Goal: Transaction & Acquisition: Book appointment/travel/reservation

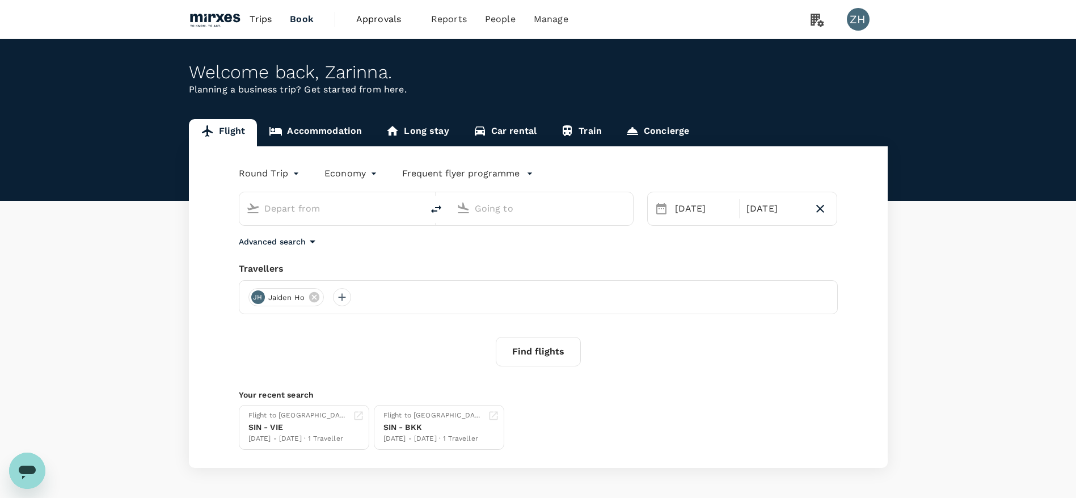
type input "Hong Kong Intl (HKG)"
type input "Singapore Changi (SIN)"
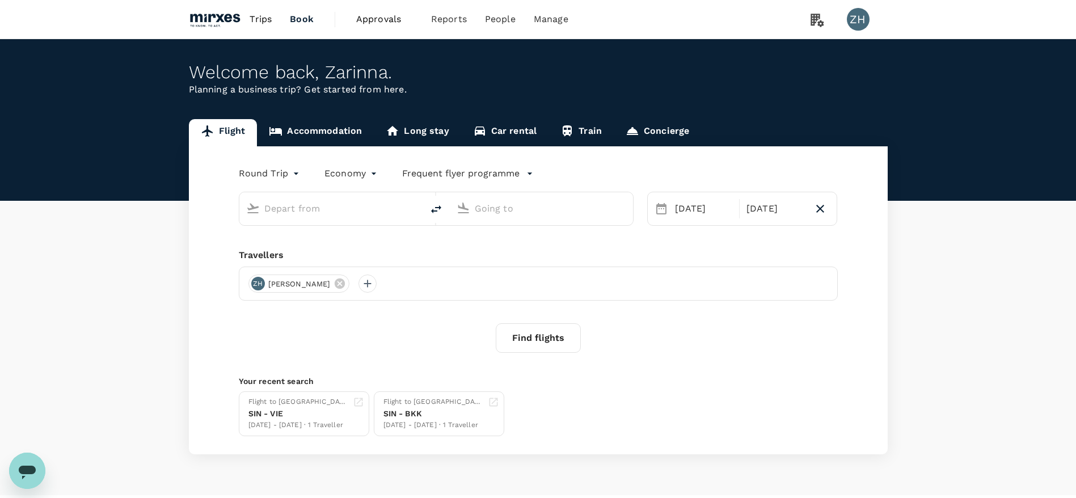
type input "Hong Kong Intl (HKG)"
type input "Singapore Changi (SIN)"
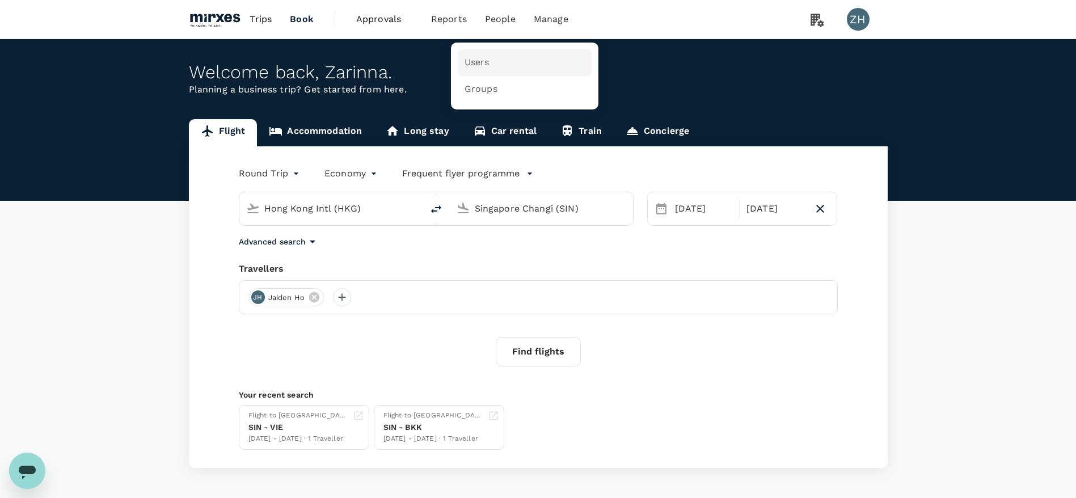
click at [494, 64] on link "Users" at bounding box center [525, 62] width 134 height 27
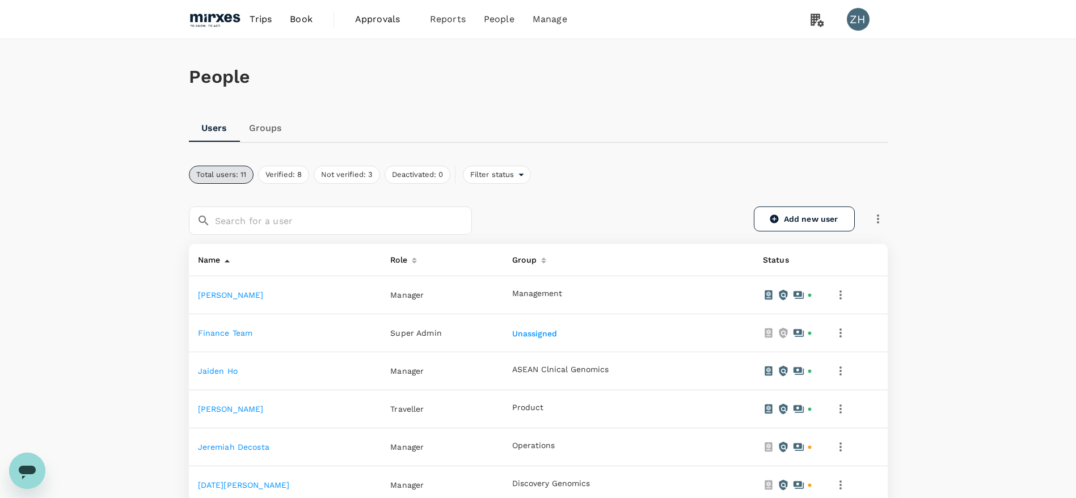
click at [223, 407] on link "[PERSON_NAME]" at bounding box center [231, 409] width 66 height 9
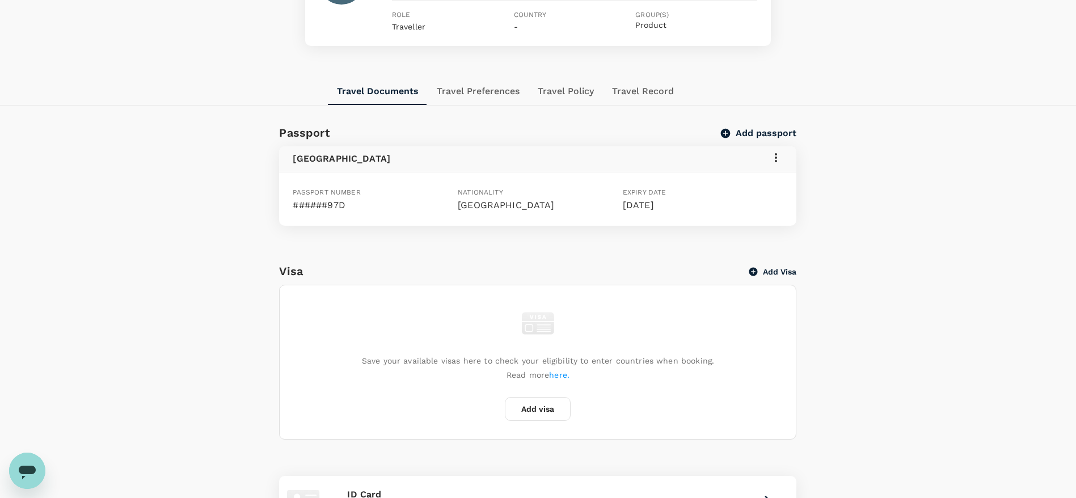
scroll to position [149, 0]
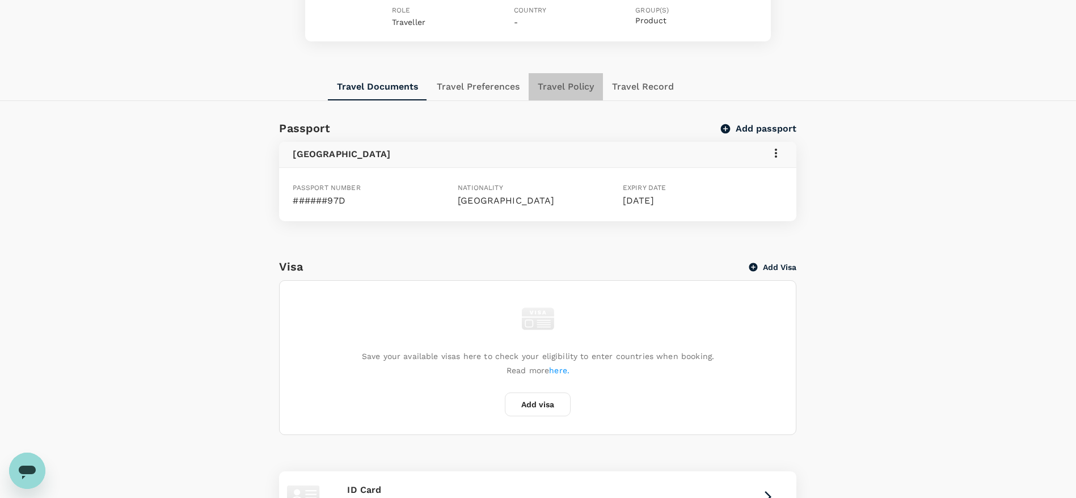
click at [589, 98] on button "Travel Policy" at bounding box center [566, 86] width 74 height 27
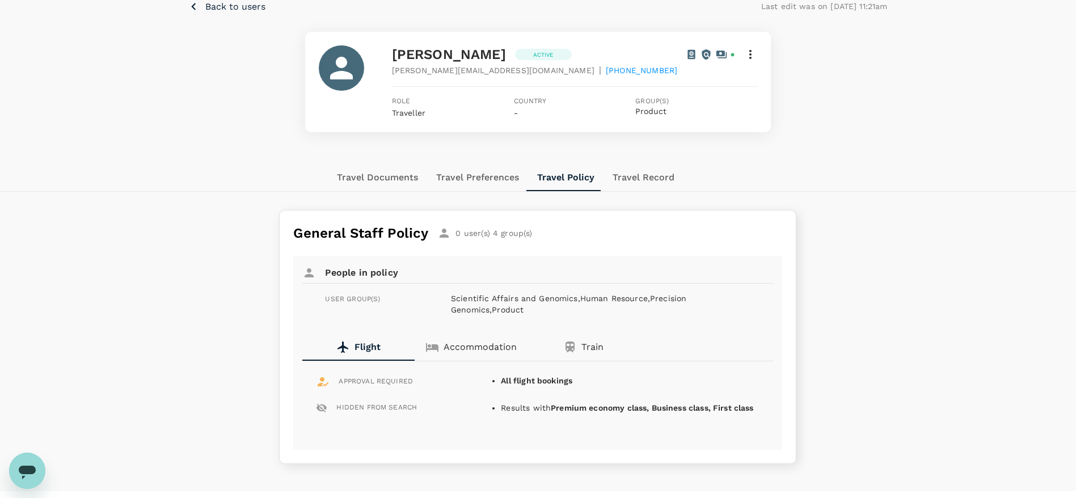
scroll to position [82, 0]
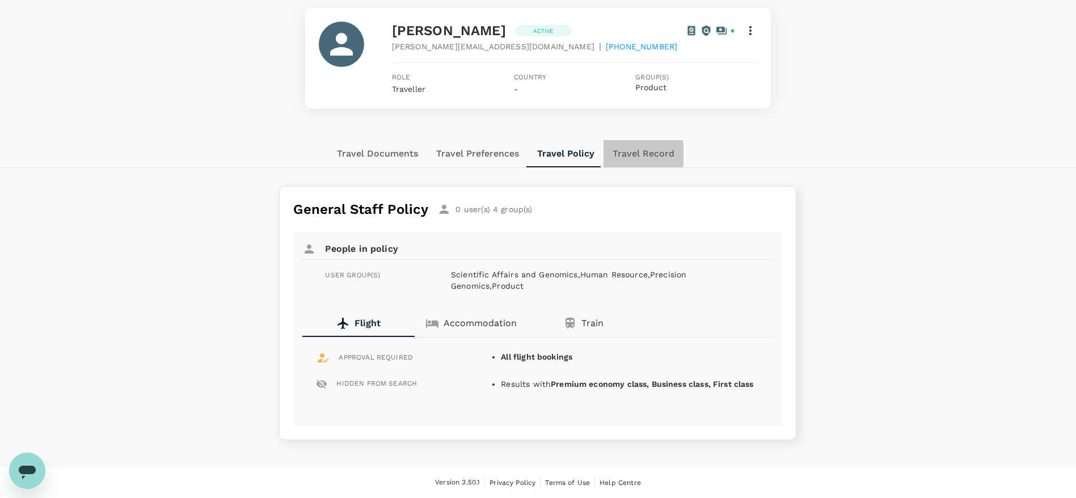
click at [633, 154] on button "Travel Record" at bounding box center [644, 153] width 80 height 27
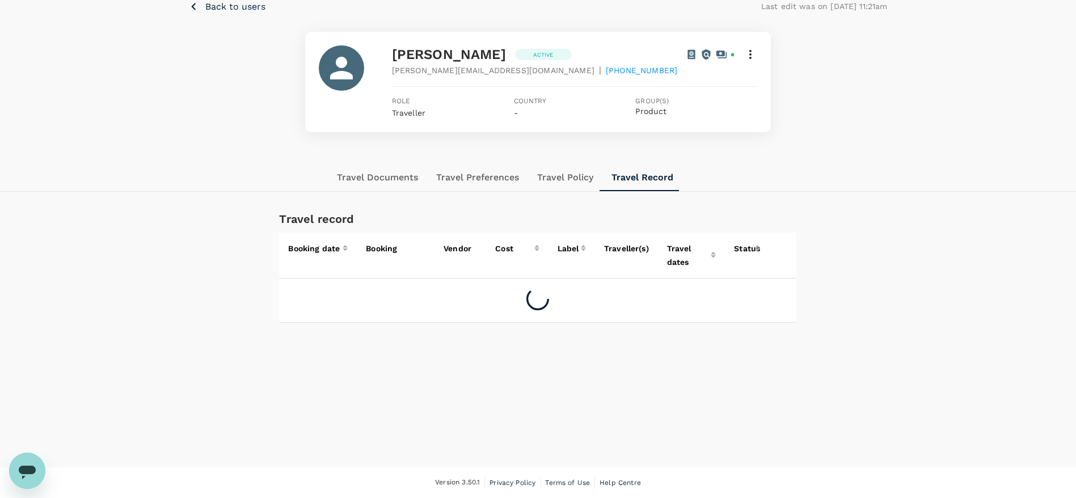
scroll to position [58, 0]
click at [490, 176] on button "Travel Preferences" at bounding box center [477, 177] width 101 height 27
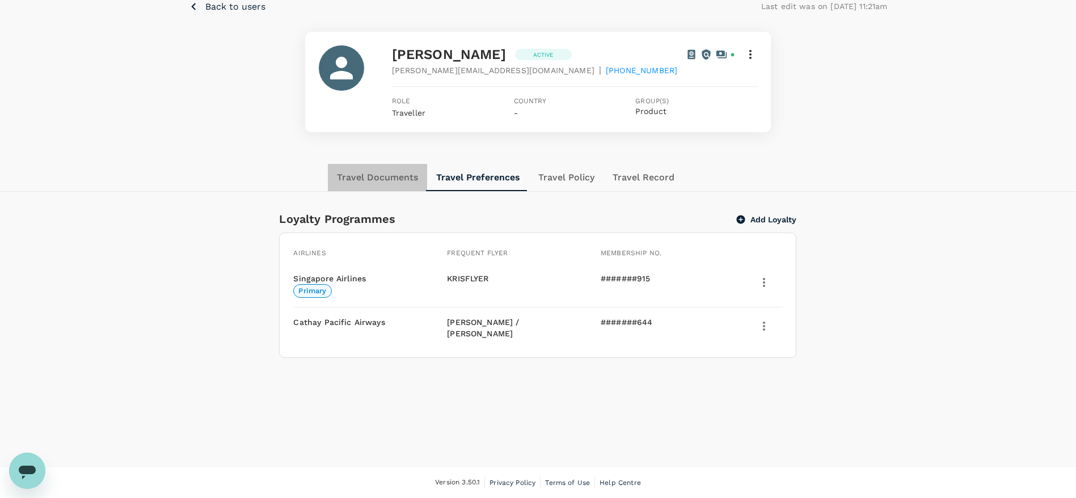
click at [414, 170] on button "Travel Documents" at bounding box center [377, 177] width 99 height 27
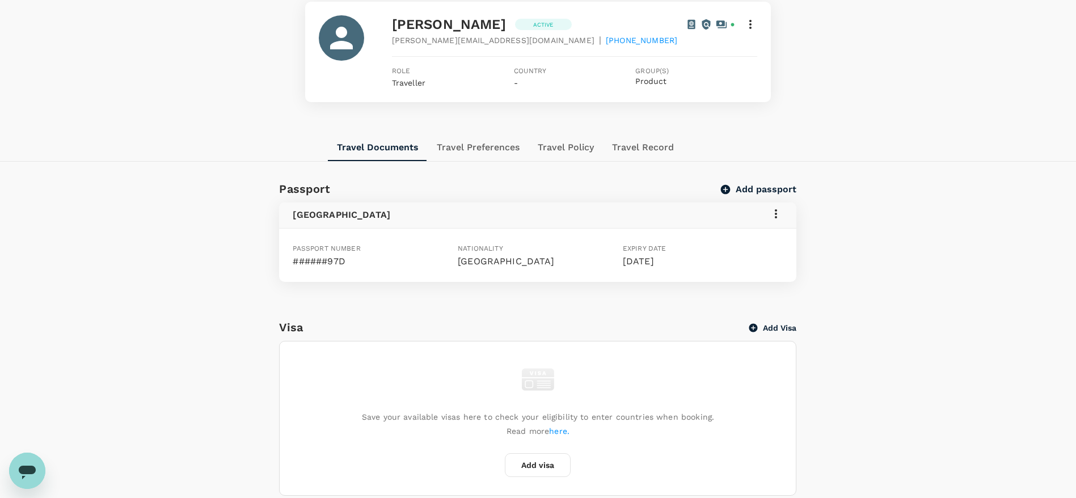
scroll to position [0, 0]
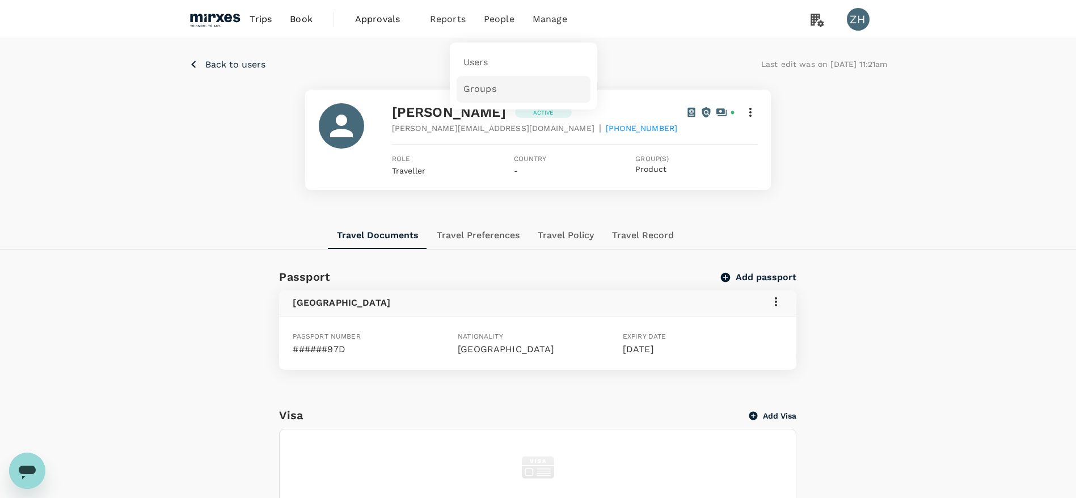
click at [493, 90] on span "Groups" at bounding box center [480, 89] width 33 height 13
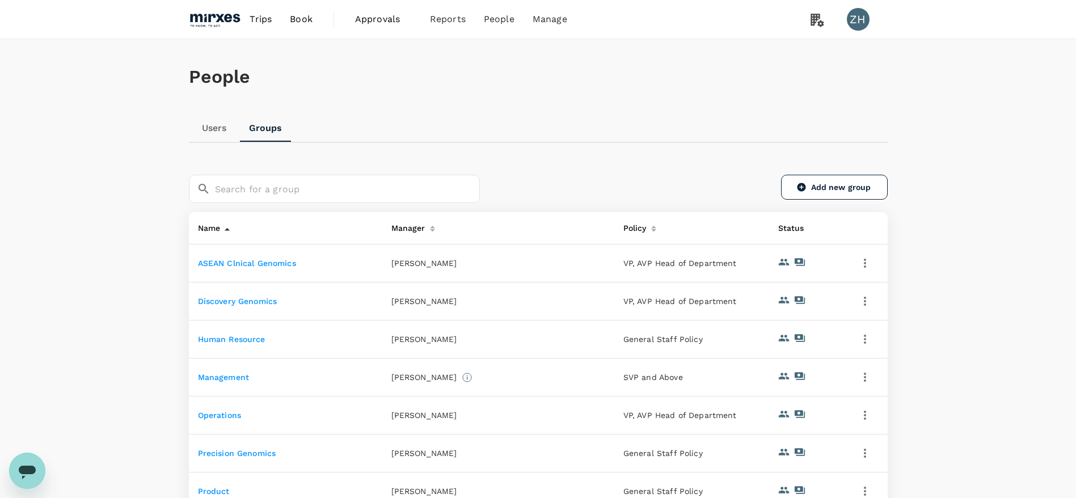
click at [287, 260] on link "ASEAN Clnical Genomics" at bounding box center [247, 263] width 98 height 9
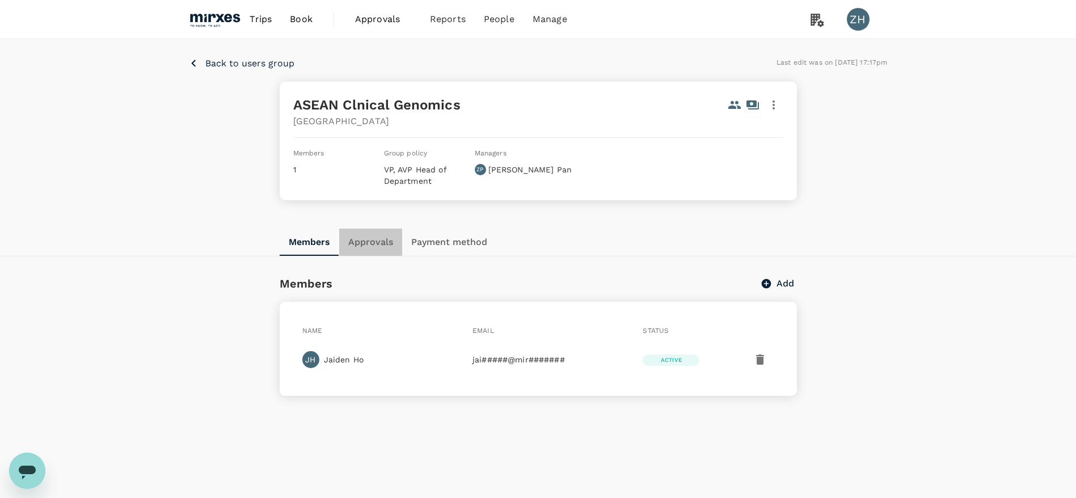
click at [384, 243] on button "Approvals" at bounding box center [370, 242] width 63 height 27
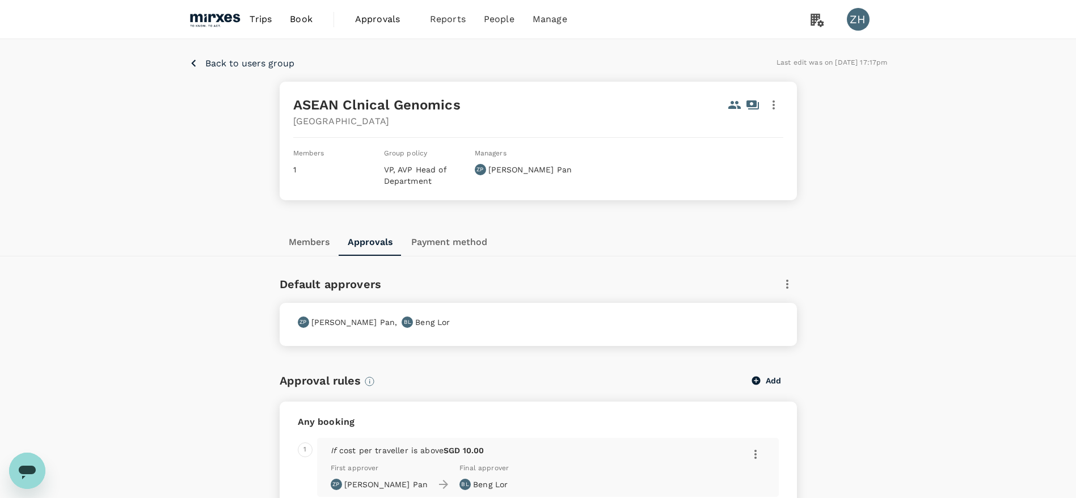
click at [273, 58] on p "Back to users group" at bounding box center [249, 64] width 89 height 14
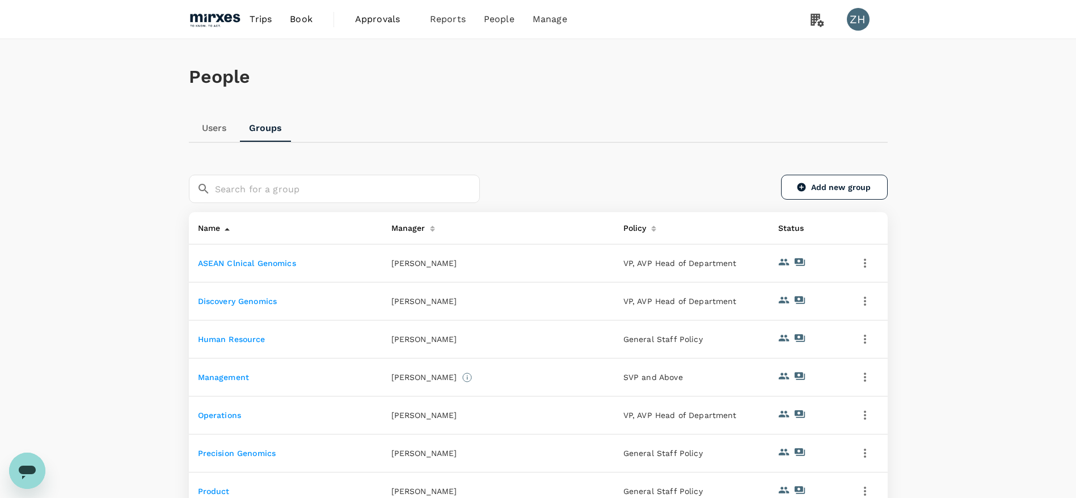
click at [264, 302] on link "Discovery Genomics" at bounding box center [237, 301] width 79 height 9
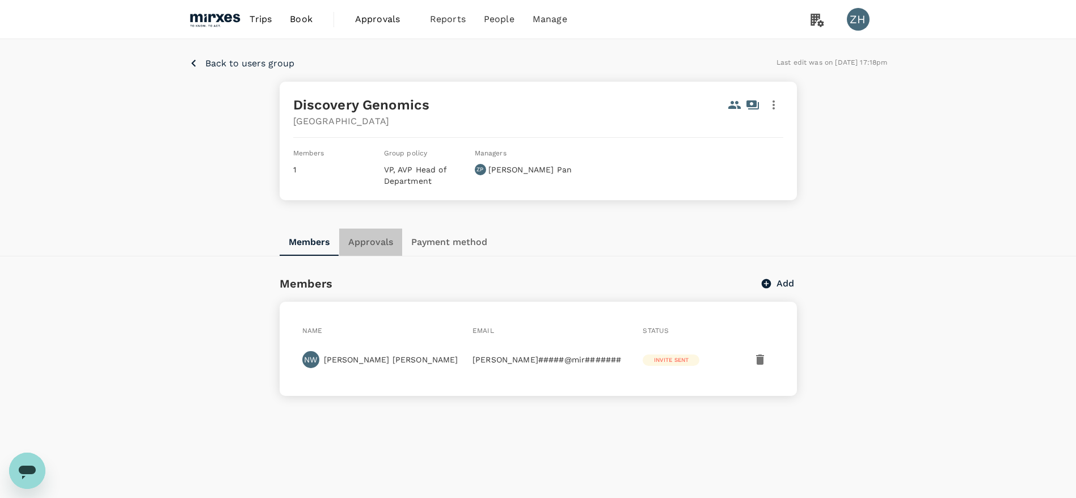
click at [380, 235] on button "Approvals" at bounding box center [370, 242] width 63 height 27
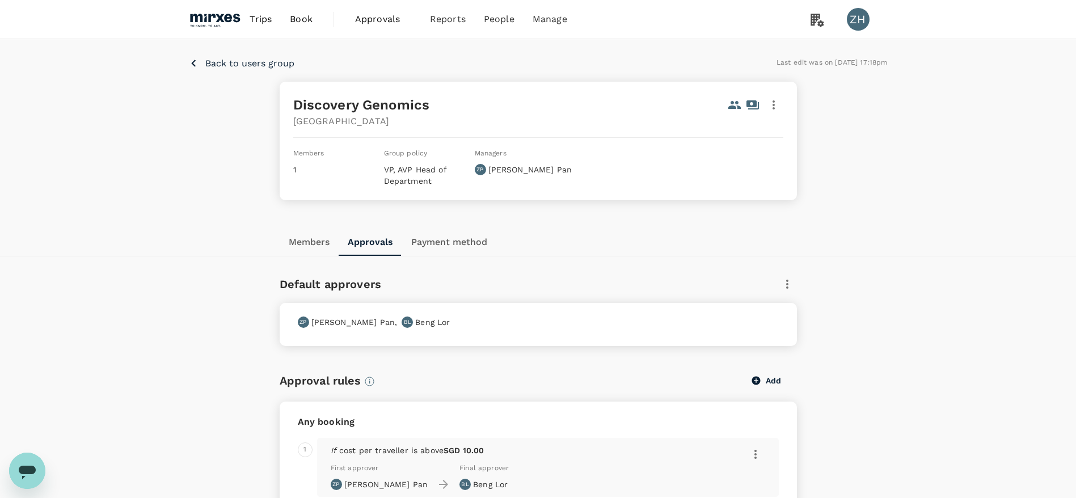
click at [260, 57] on p "Back to users group" at bounding box center [249, 64] width 89 height 14
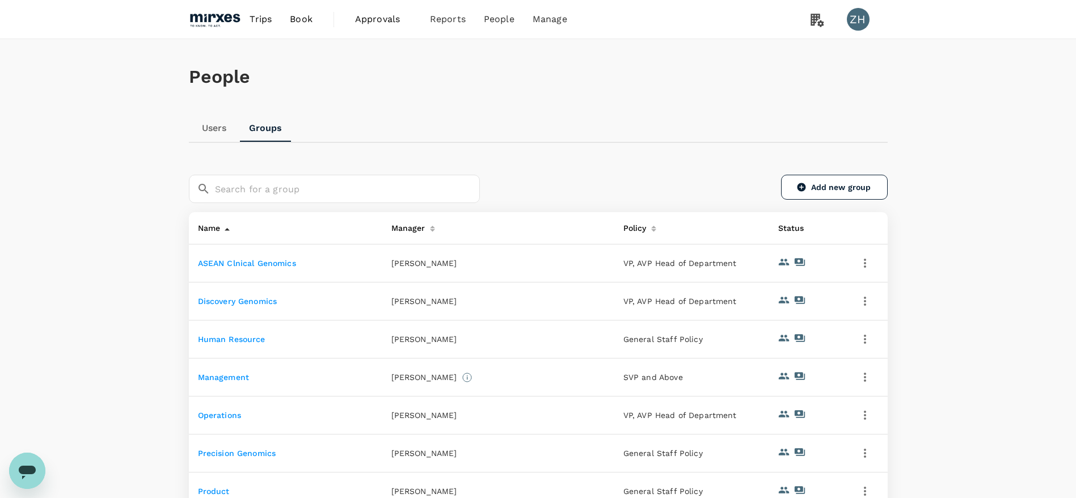
click at [241, 373] on link "Management" at bounding box center [224, 377] width 52 height 9
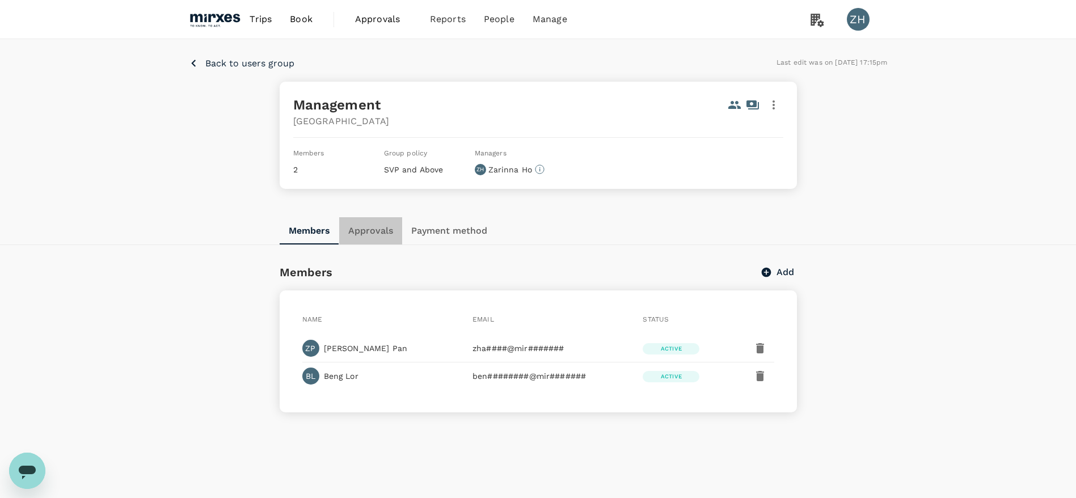
click at [385, 230] on button "Approvals" at bounding box center [370, 230] width 63 height 27
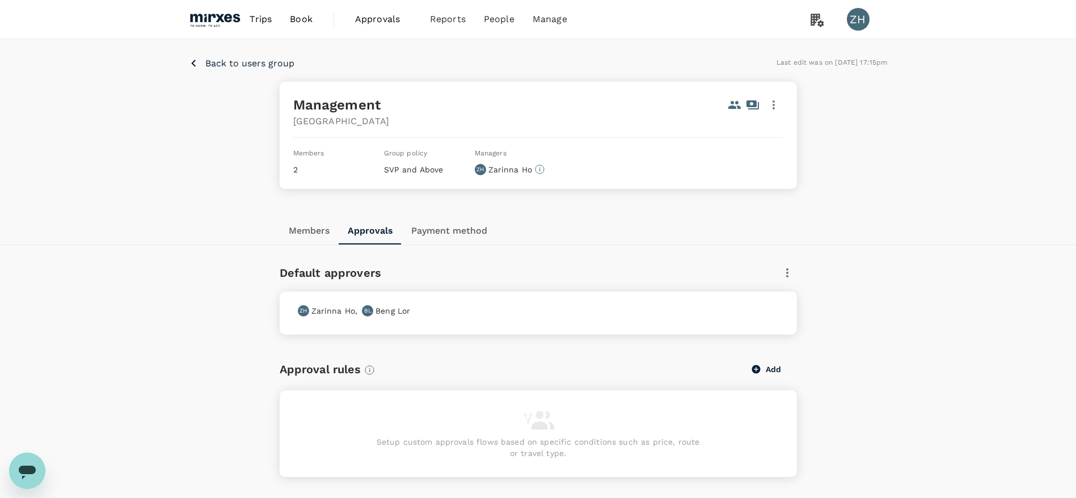
click at [240, 59] on p "Back to users group" at bounding box center [249, 64] width 89 height 14
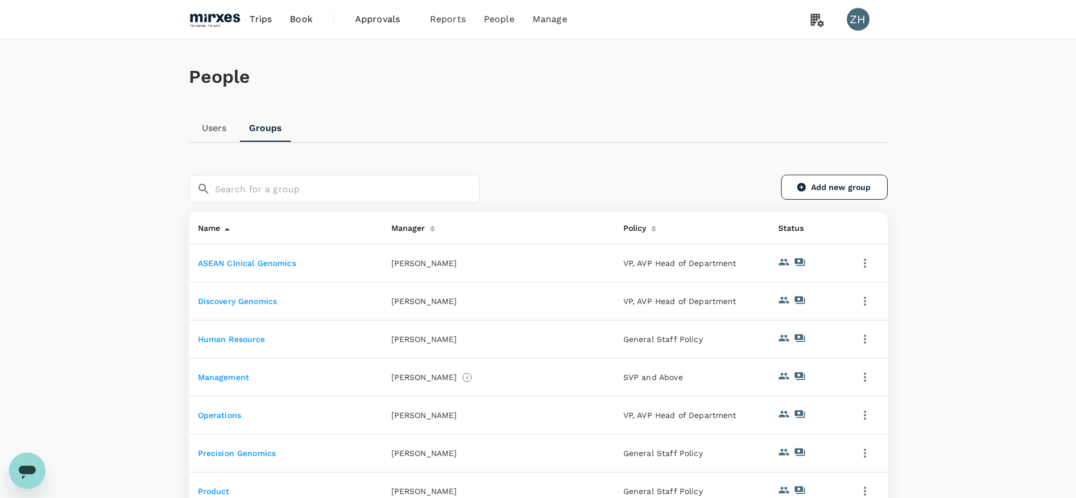
click at [239, 337] on link "Human Resource" at bounding box center [232, 339] width 68 height 9
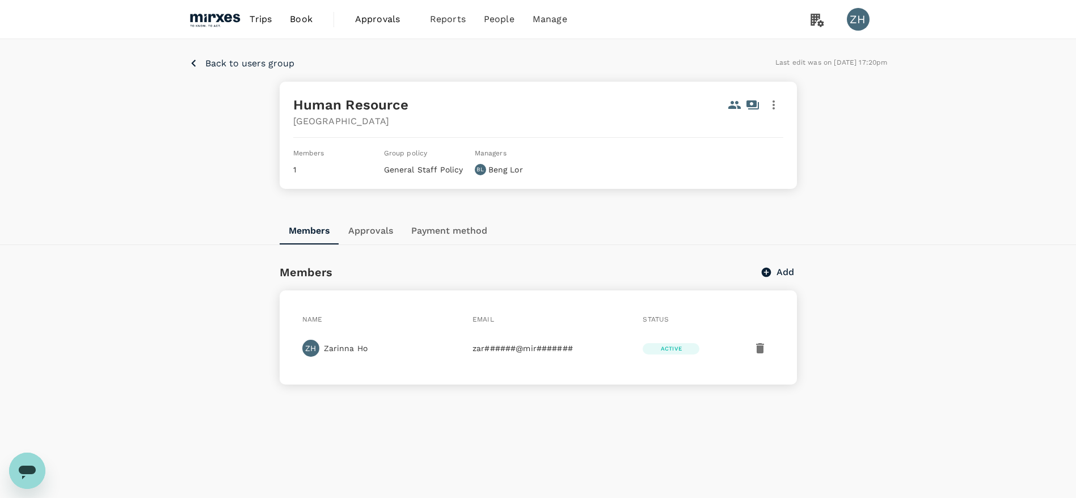
click at [217, 62] on p "Back to users group" at bounding box center [249, 64] width 89 height 14
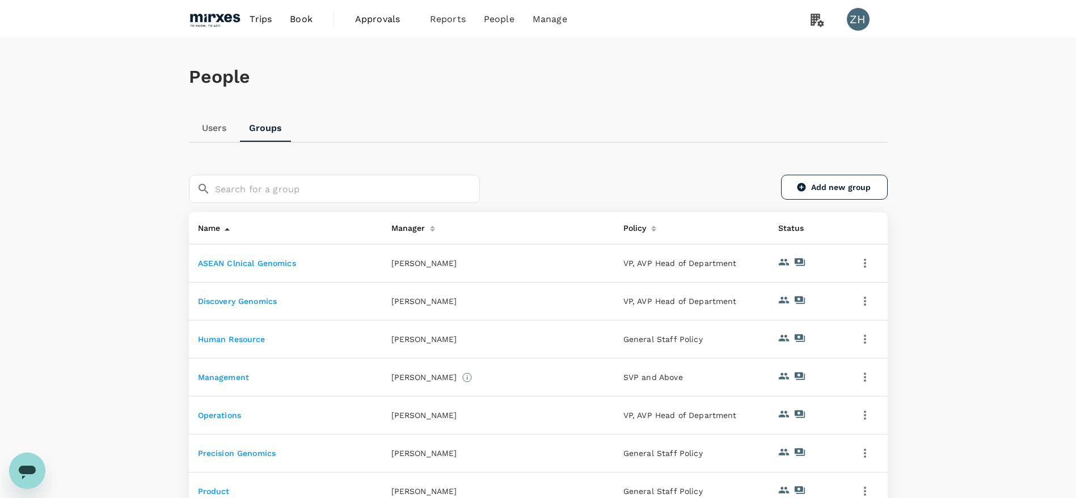
click at [232, 376] on link "Management" at bounding box center [224, 377] width 52 height 9
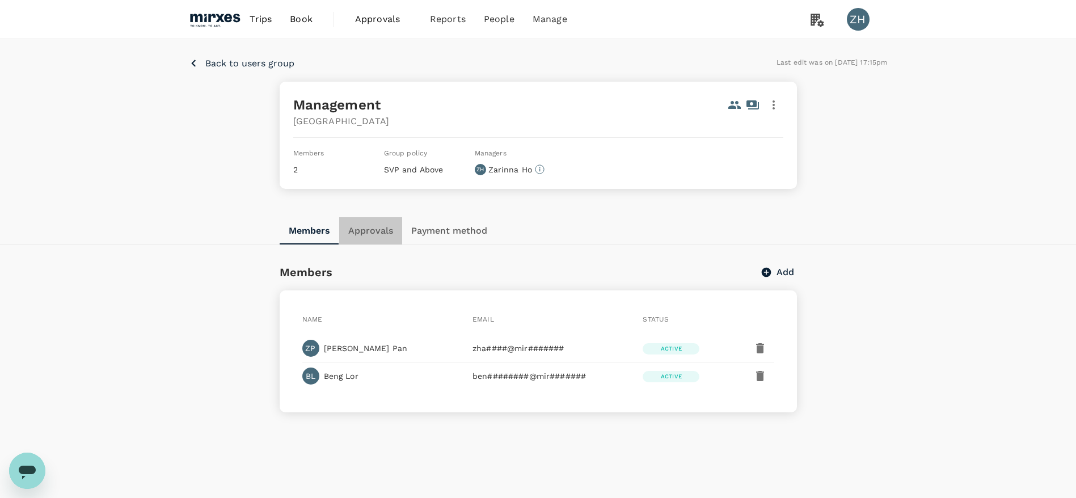
click at [389, 225] on button "Approvals" at bounding box center [370, 230] width 63 height 27
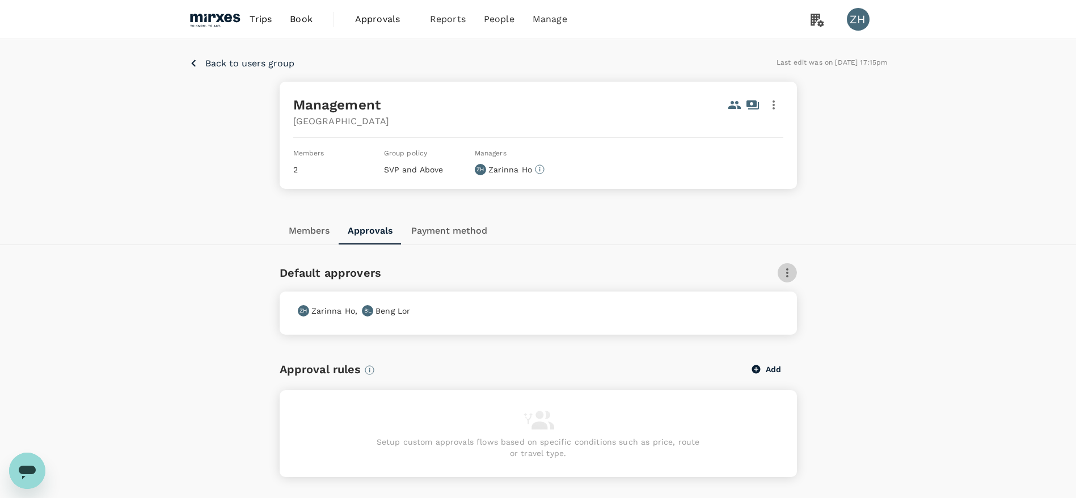
click at [788, 272] on icon "button" at bounding box center [788, 273] width 14 height 14
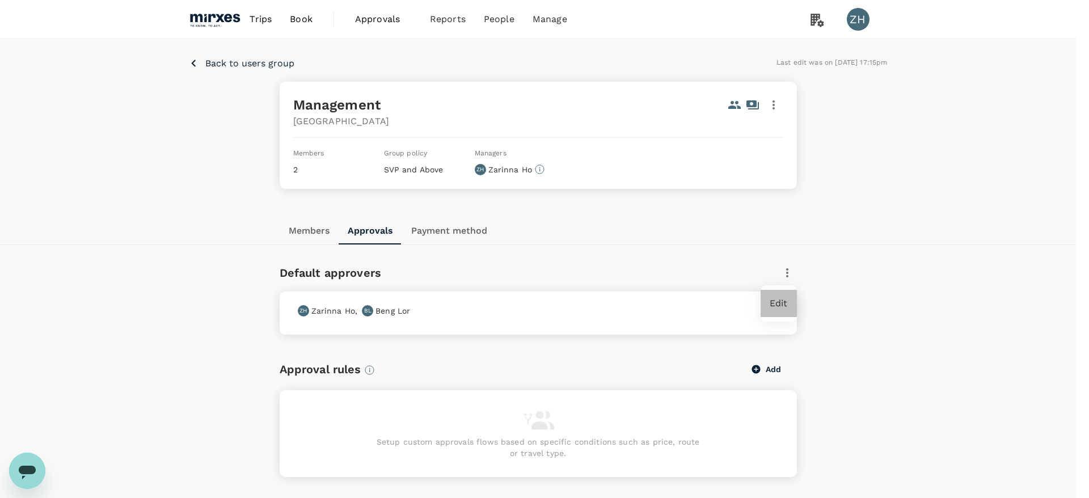
click at [780, 297] on span "Edit" at bounding box center [779, 304] width 18 height 14
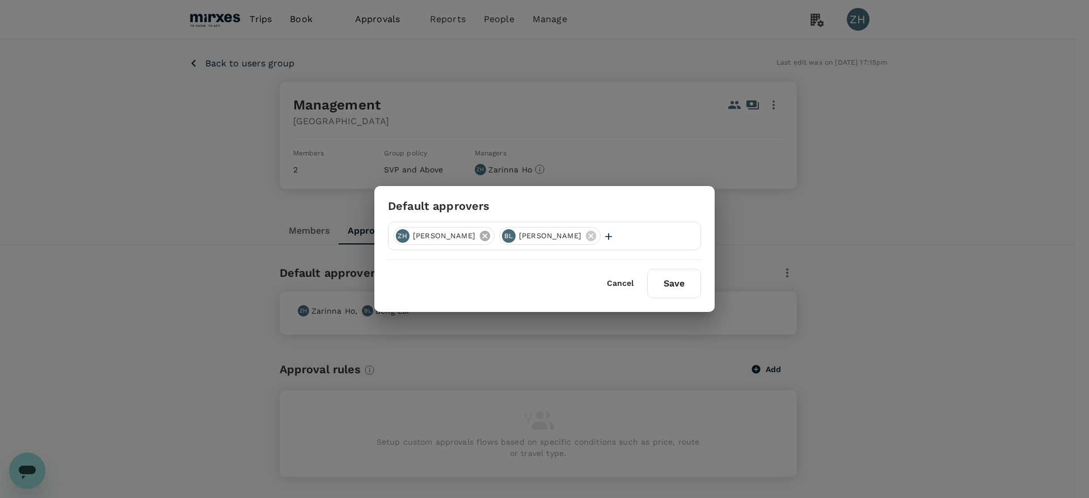
click at [480, 233] on icon at bounding box center [485, 236] width 10 height 10
click at [676, 276] on button "Save" at bounding box center [674, 284] width 54 height 30
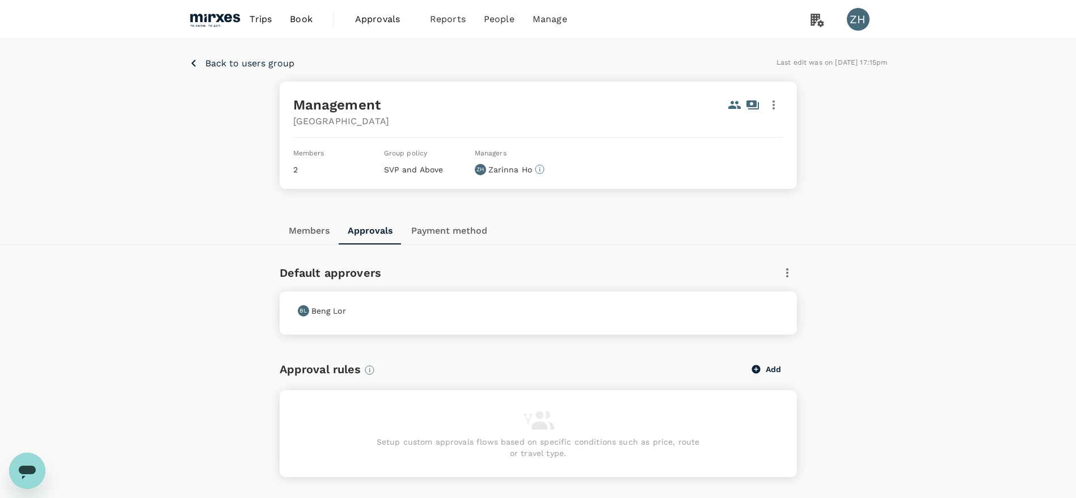
click at [241, 65] on p "Back to users group" at bounding box center [249, 64] width 89 height 14
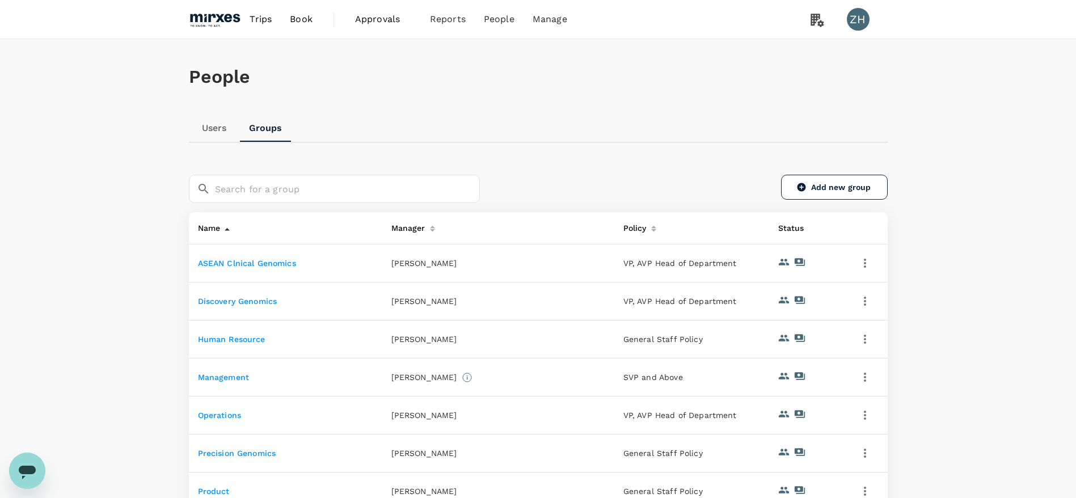
click at [228, 417] on link "Operations" at bounding box center [220, 415] width 44 height 9
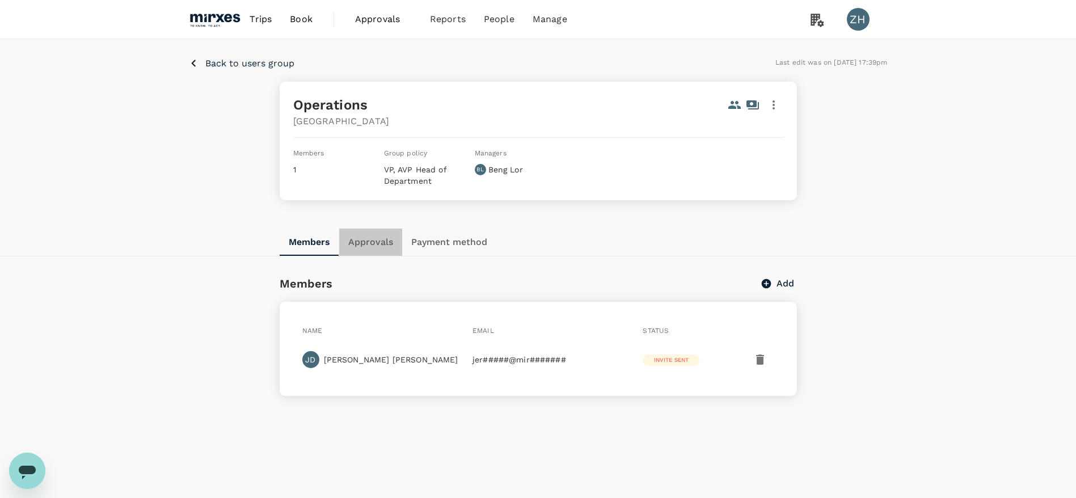
click at [378, 249] on button "Approvals" at bounding box center [370, 242] width 63 height 27
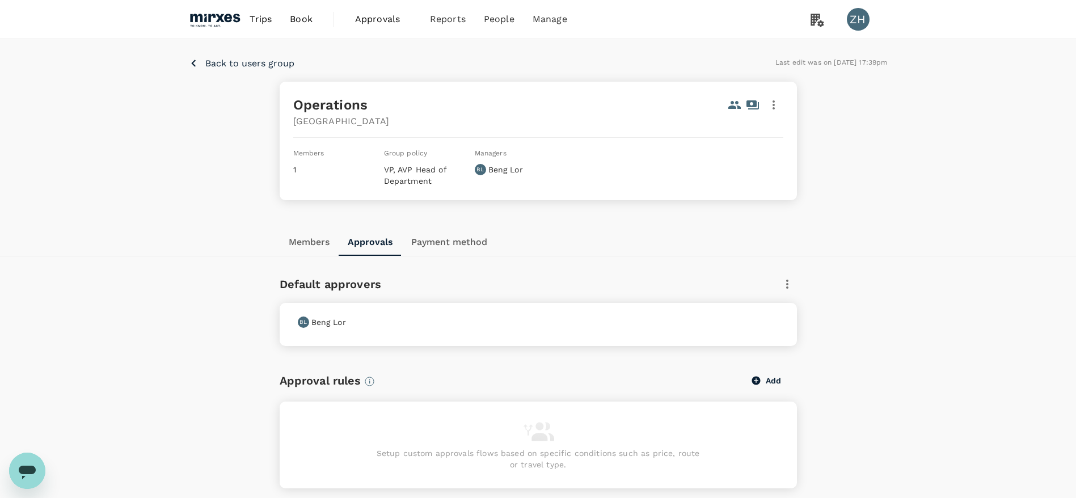
click at [321, 242] on button "Members" at bounding box center [309, 242] width 59 height 27
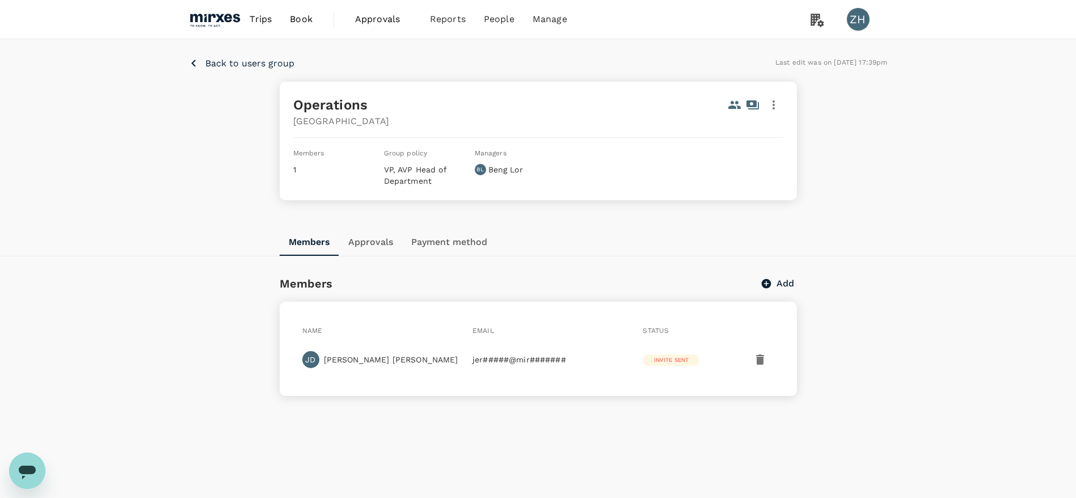
click at [369, 241] on button "Approvals" at bounding box center [370, 242] width 63 height 27
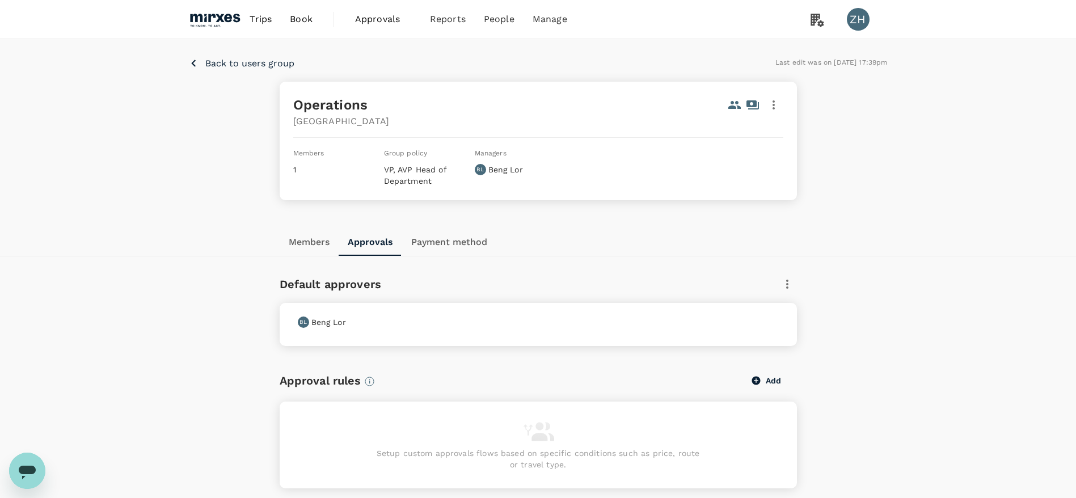
click at [258, 63] on p "Back to users group" at bounding box center [249, 64] width 89 height 14
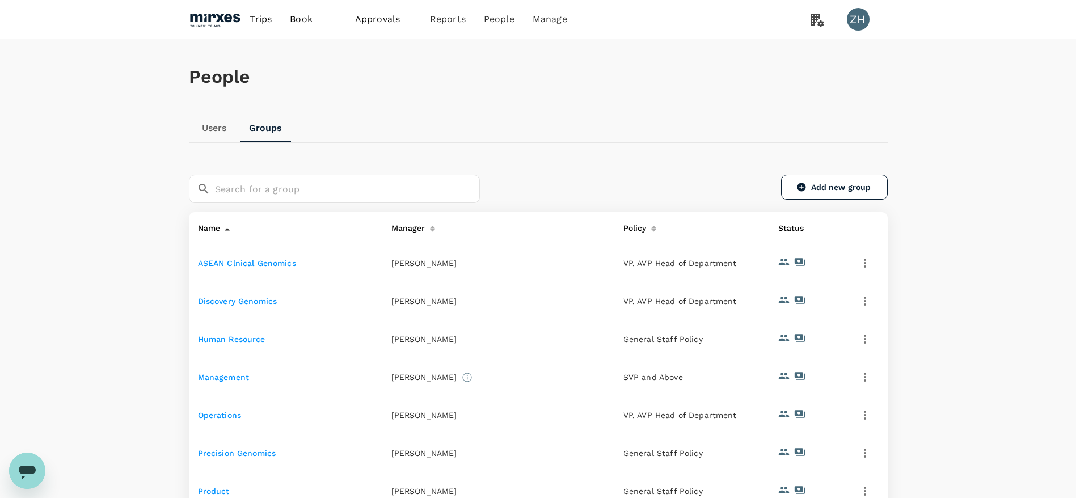
click at [263, 451] on link "Precision Genomics" at bounding box center [237, 453] width 78 height 9
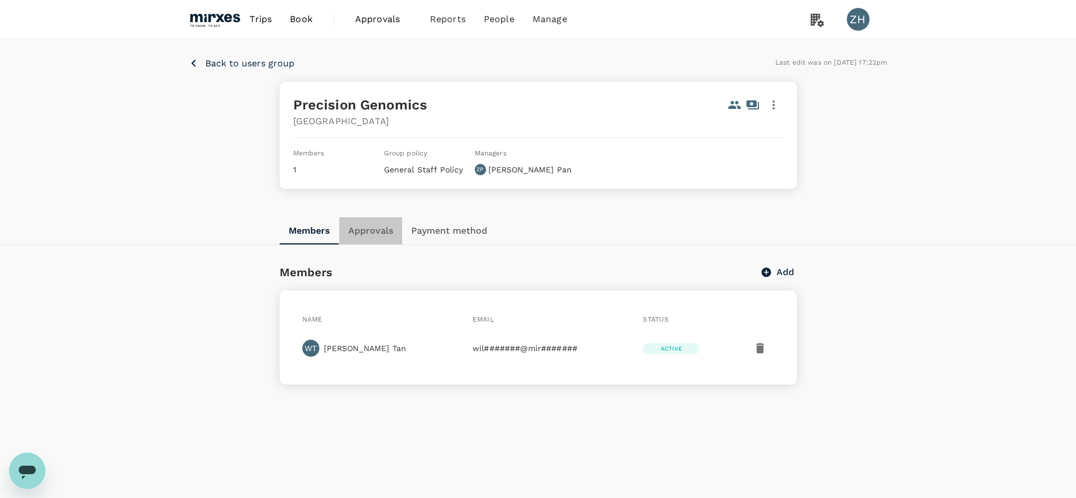
click at [369, 232] on button "Approvals" at bounding box center [370, 230] width 63 height 27
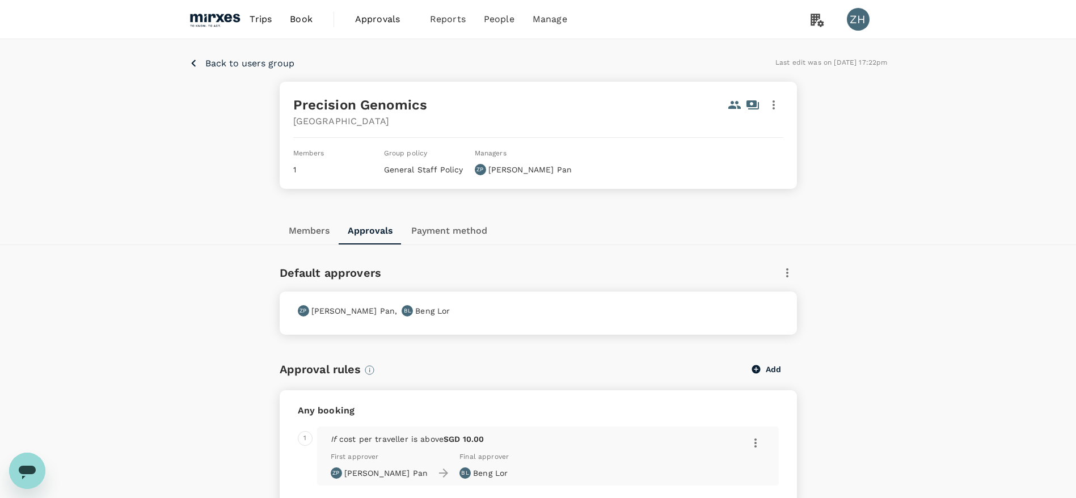
click at [262, 68] on p "Back to users group" at bounding box center [249, 64] width 89 height 14
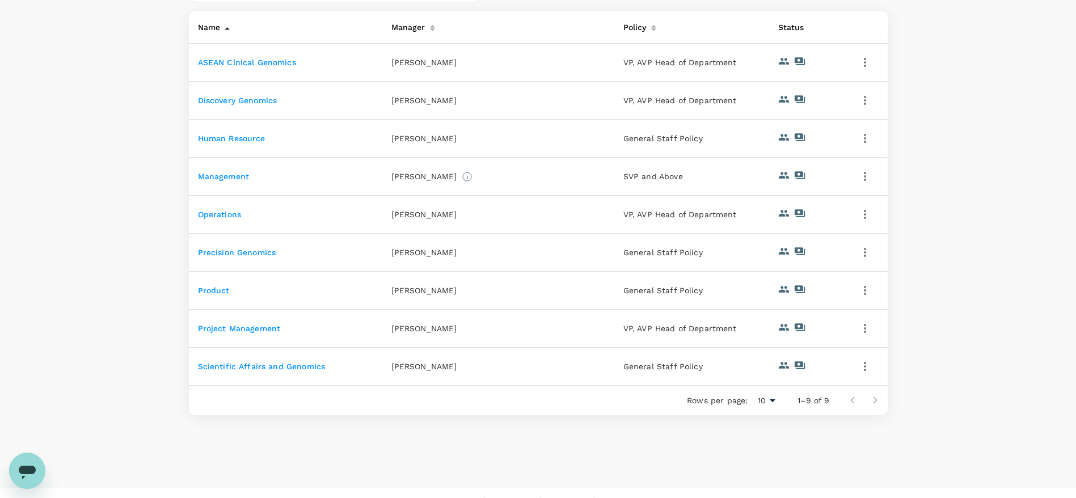
scroll to position [214, 0]
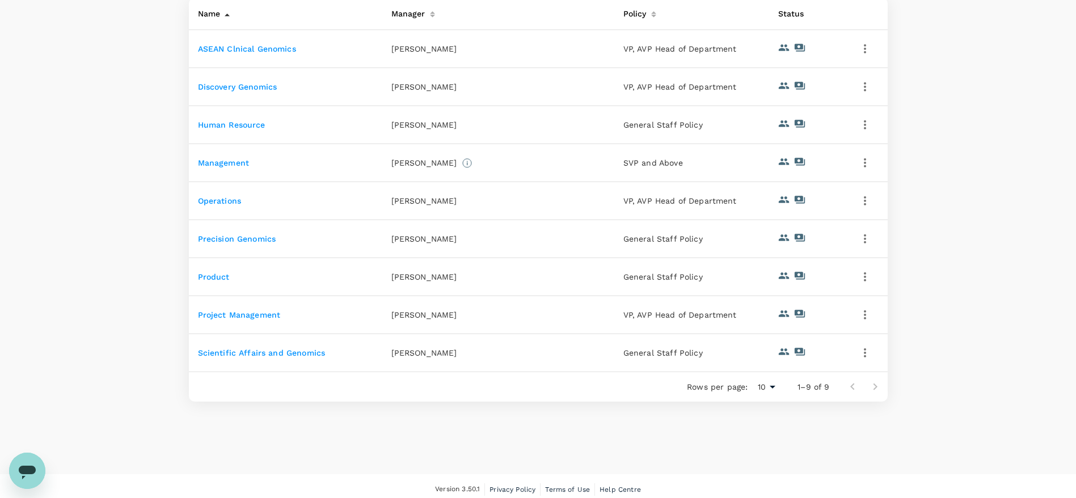
click at [300, 348] on link "Scientific Affairs and Genomics" at bounding box center [262, 352] width 128 height 9
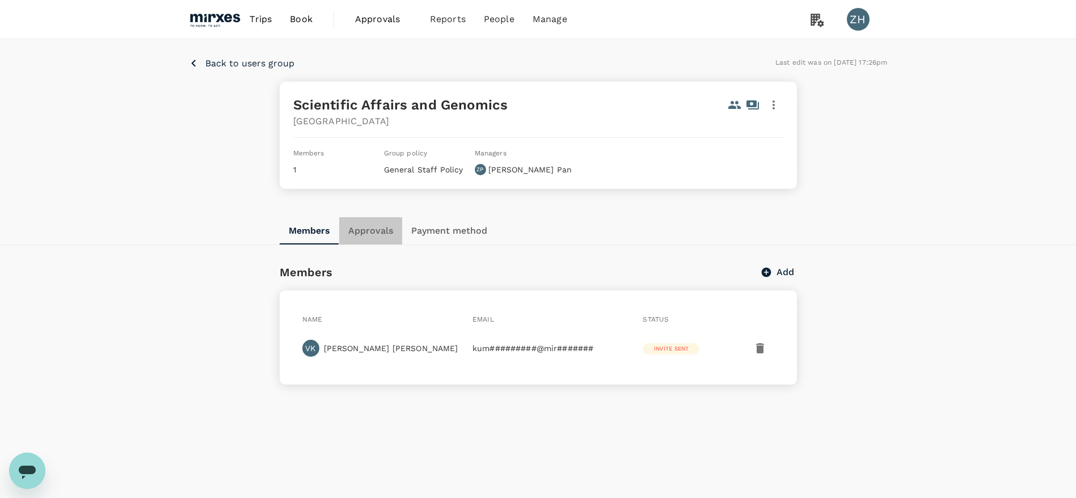
click at [385, 235] on button "Approvals" at bounding box center [370, 230] width 63 height 27
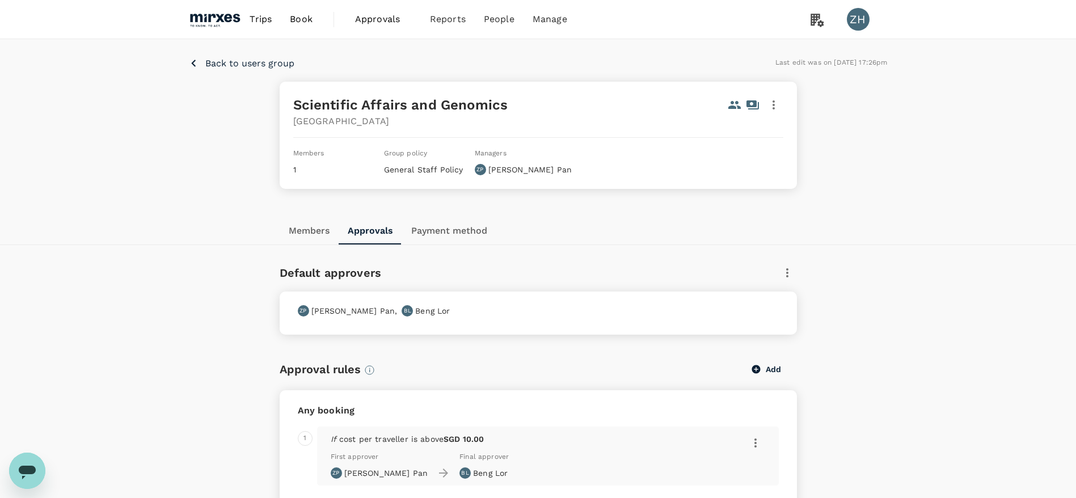
click at [268, 66] on p "Back to users group" at bounding box center [249, 64] width 89 height 14
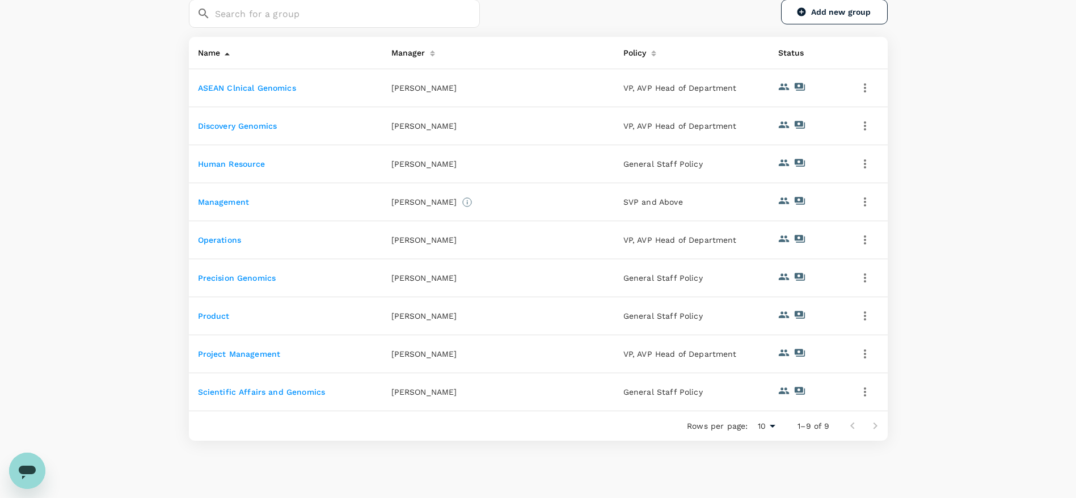
scroll to position [221, 0]
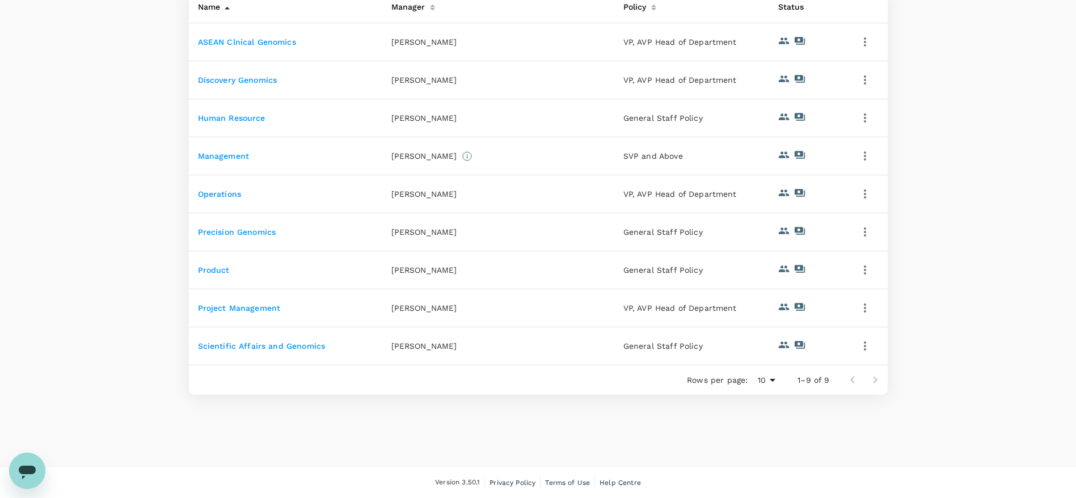
click at [257, 313] on td "Project Management" at bounding box center [285, 308] width 193 height 38
click at [266, 301] on td "Project Management" at bounding box center [285, 308] width 193 height 38
click at [265, 302] on td "Project Management" at bounding box center [285, 308] width 193 height 38
click at [265, 305] on link "Project Management" at bounding box center [239, 308] width 83 height 9
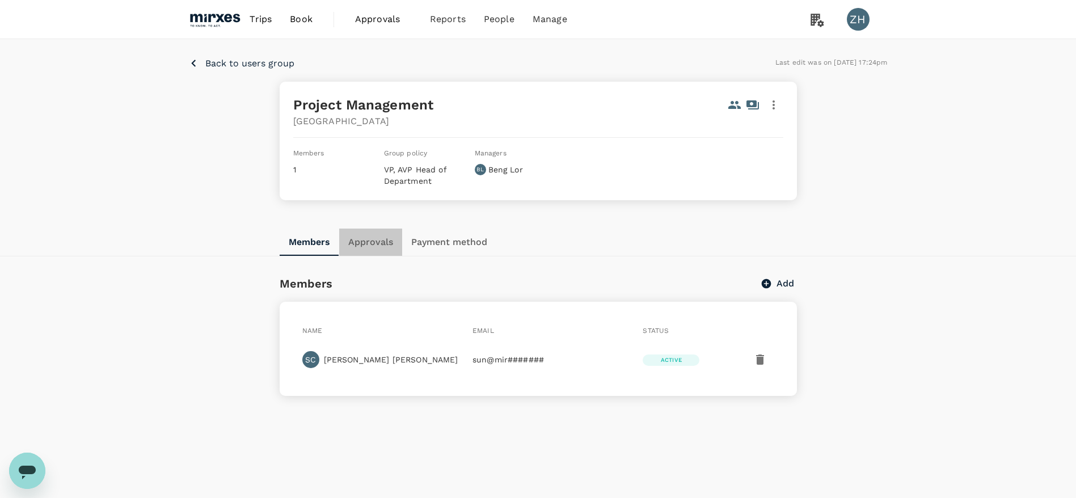
click at [386, 245] on button "Approvals" at bounding box center [370, 242] width 63 height 27
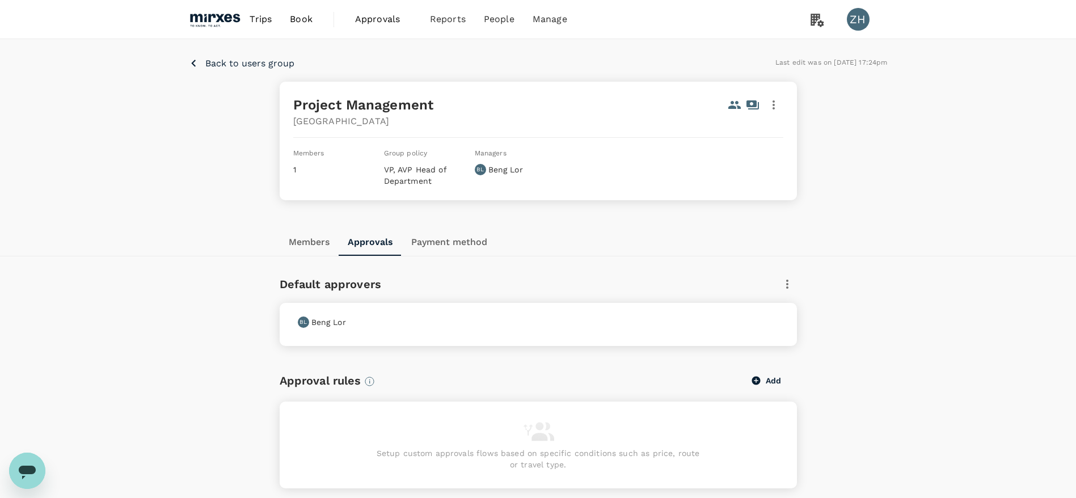
click at [239, 52] on div "Back to users group Last edit was on [DATE] 17:24pm Project Management [GEOGRAP…" at bounding box center [538, 133] width 1076 height 189
click at [241, 58] on p "Back to users group" at bounding box center [249, 64] width 89 height 14
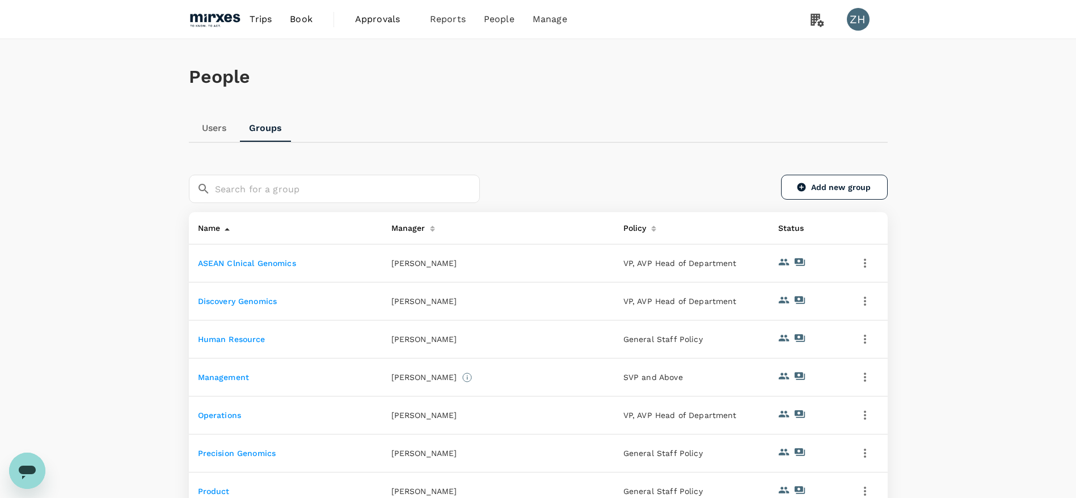
scroll to position [221, 0]
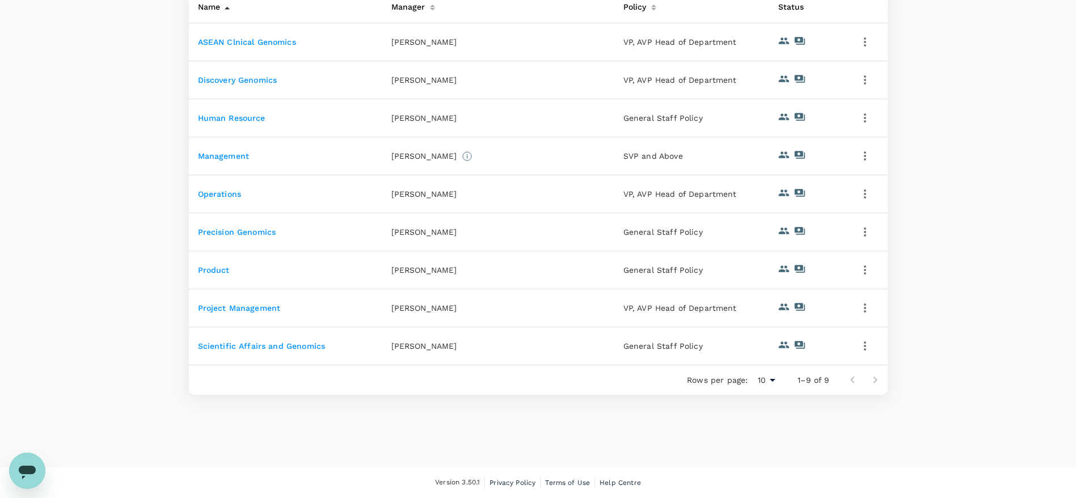
click at [209, 267] on link "Product" at bounding box center [214, 270] width 32 height 9
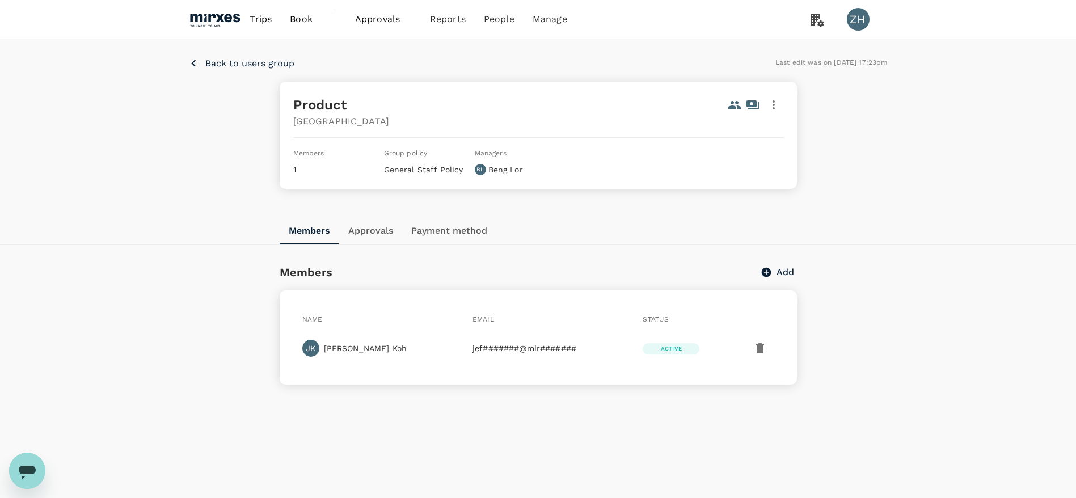
click at [374, 226] on button "Approvals" at bounding box center [370, 230] width 63 height 27
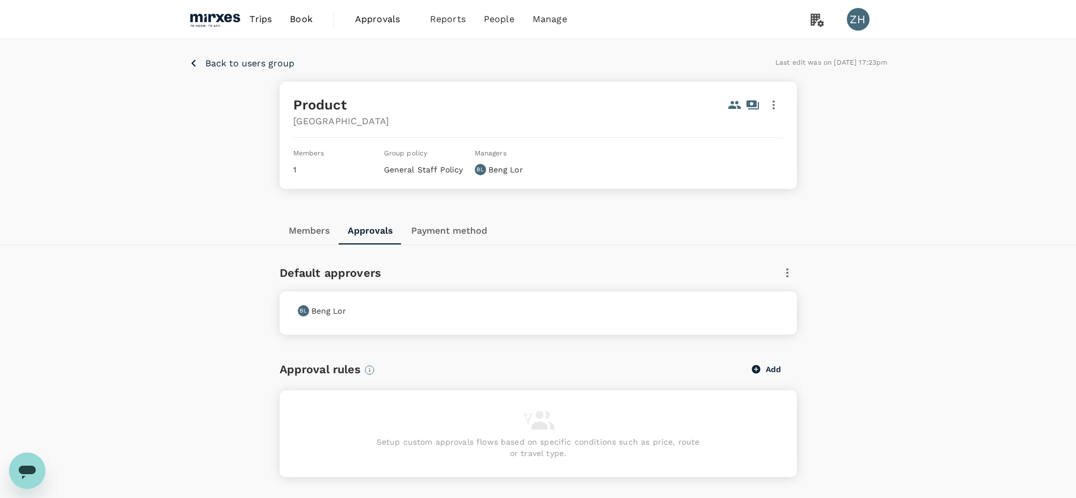
click at [230, 62] on p "Back to users group" at bounding box center [249, 64] width 89 height 14
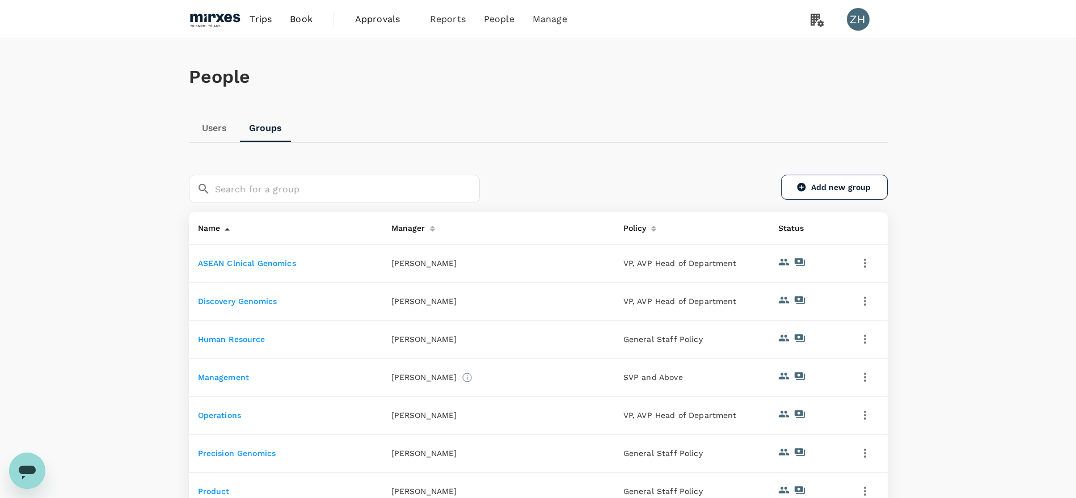
click at [304, 17] on span "Book" at bounding box center [301, 19] width 23 height 14
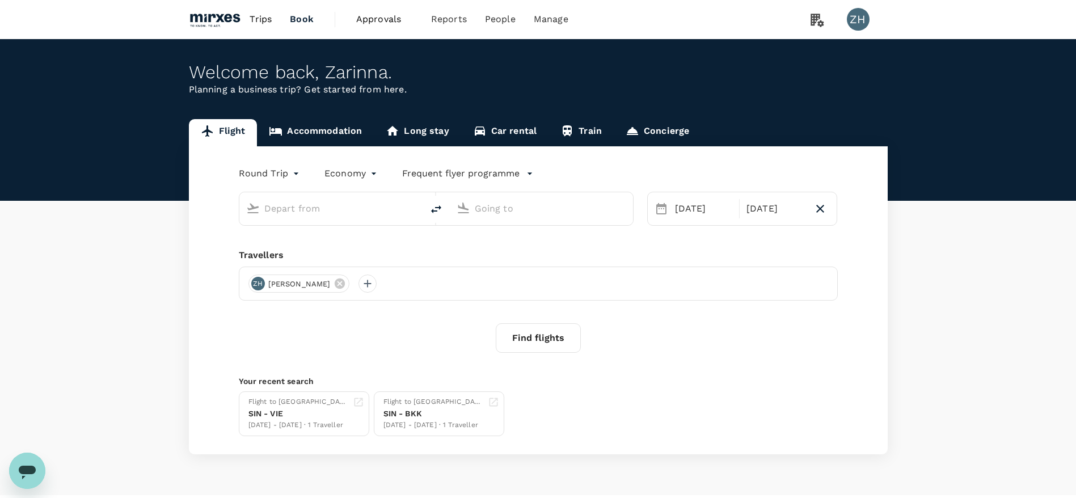
type input "Hong Kong Intl (HKG)"
type input "Singapore Changi (SIN)"
type input "Hong Kong Intl (HKG)"
type input "Singapore Changi (SIN)"
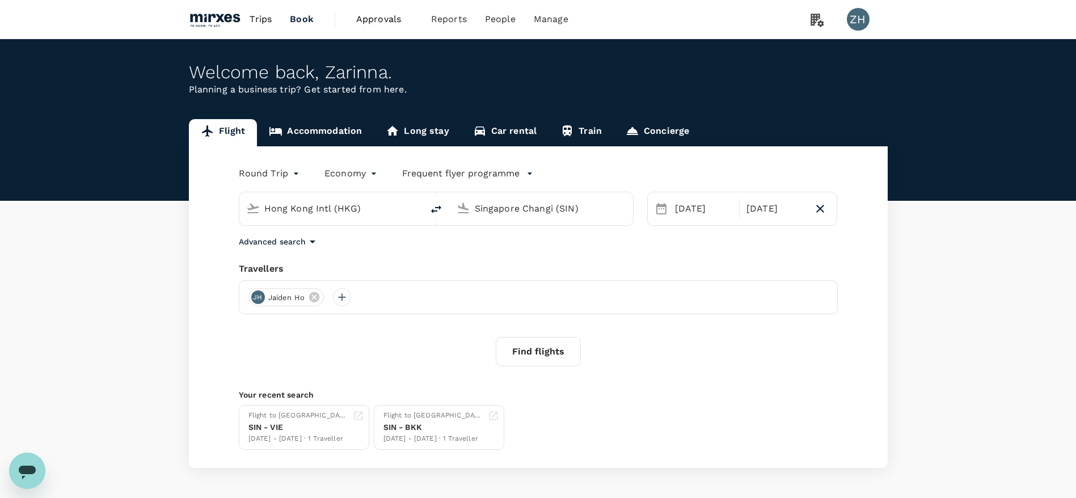
click at [366, 209] on input "Hong Kong Intl (HKG)" at bounding box center [331, 209] width 134 height 18
click at [438, 213] on icon "delete" at bounding box center [436, 210] width 14 height 14
type input "Singapore Changi (SIN)"
click at [482, 212] on input "Hong Kong Intl (HKG)" at bounding box center [542, 209] width 134 height 18
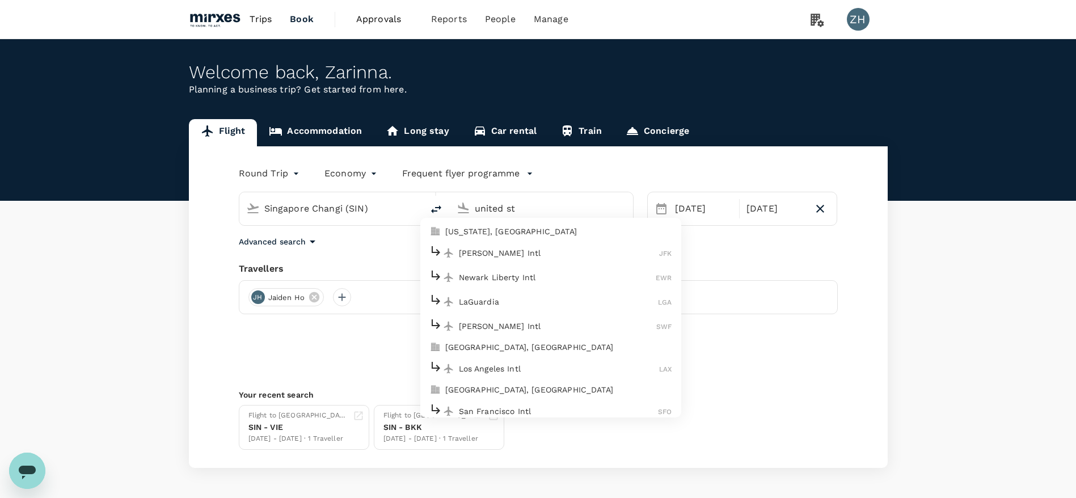
click at [496, 251] on p "[PERSON_NAME] Intl" at bounding box center [559, 252] width 201 height 11
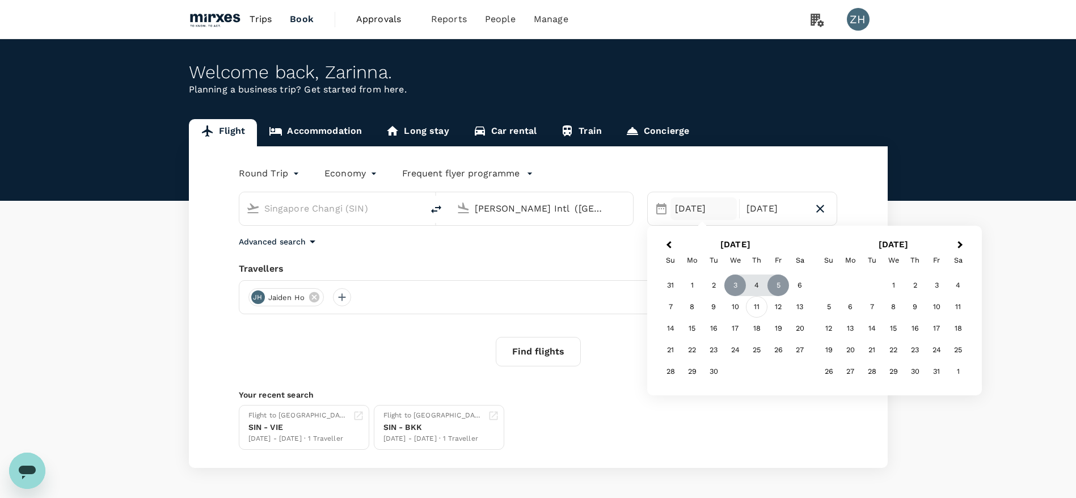
type input "[PERSON_NAME] Intl ([GEOGRAPHIC_DATA])"
click at [757, 314] on div "11" at bounding box center [757, 307] width 22 height 22
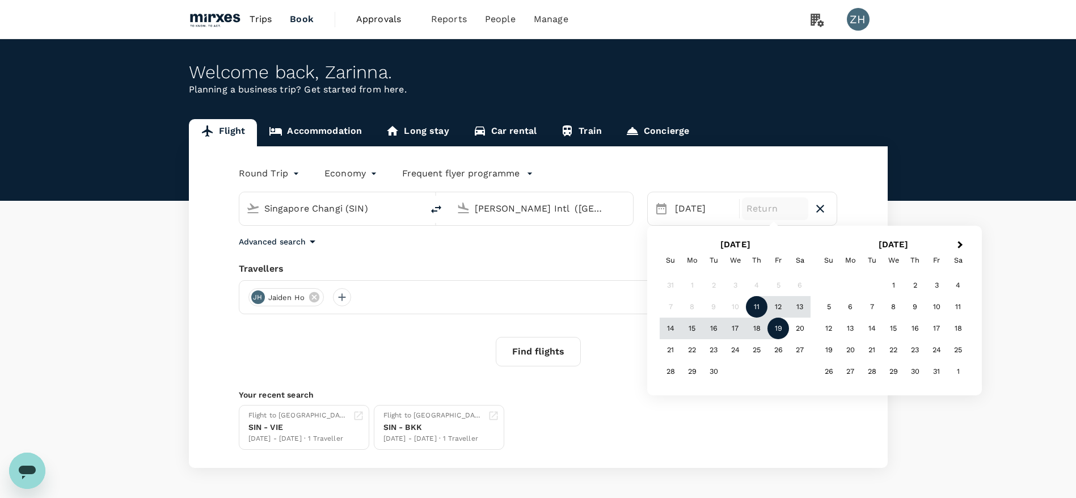
click at [777, 326] on div "19" at bounding box center [779, 329] width 22 height 22
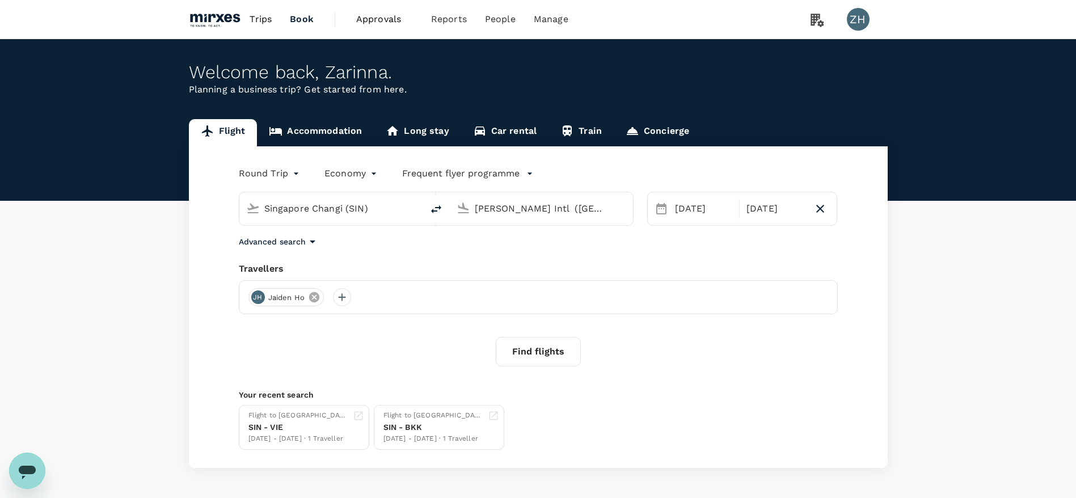
click at [315, 297] on icon at bounding box center [314, 297] width 10 height 10
click at [266, 297] on div at bounding box center [258, 297] width 18 height 18
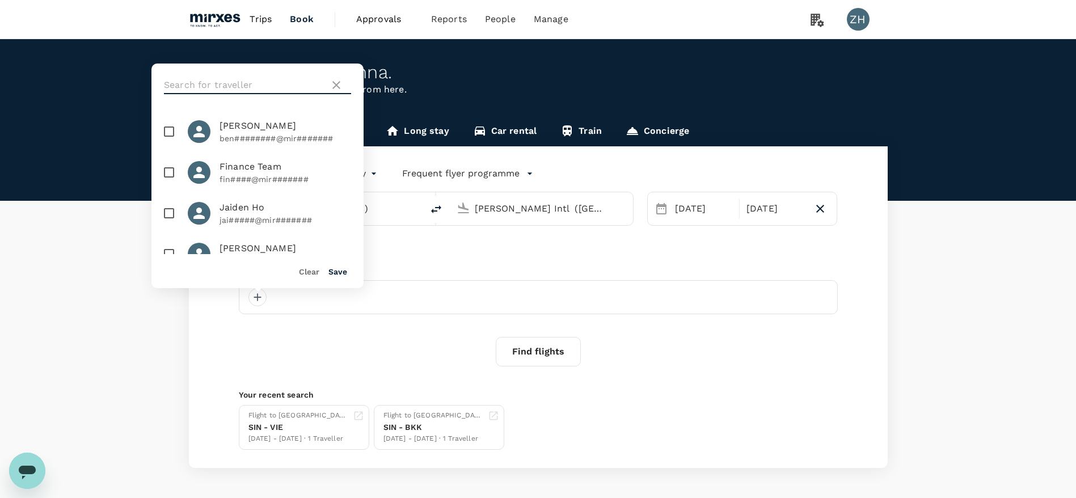
click at [265, 85] on input "text" at bounding box center [244, 85] width 161 height 18
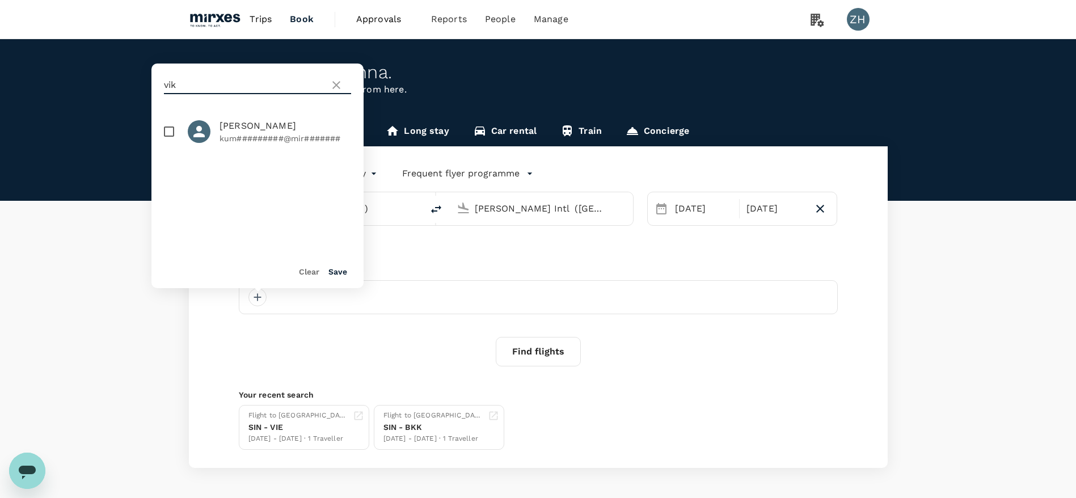
type input "vik"
click at [167, 129] on input "checkbox" at bounding box center [169, 132] width 24 height 24
checkbox input "true"
click at [335, 274] on button "Save" at bounding box center [338, 271] width 19 height 9
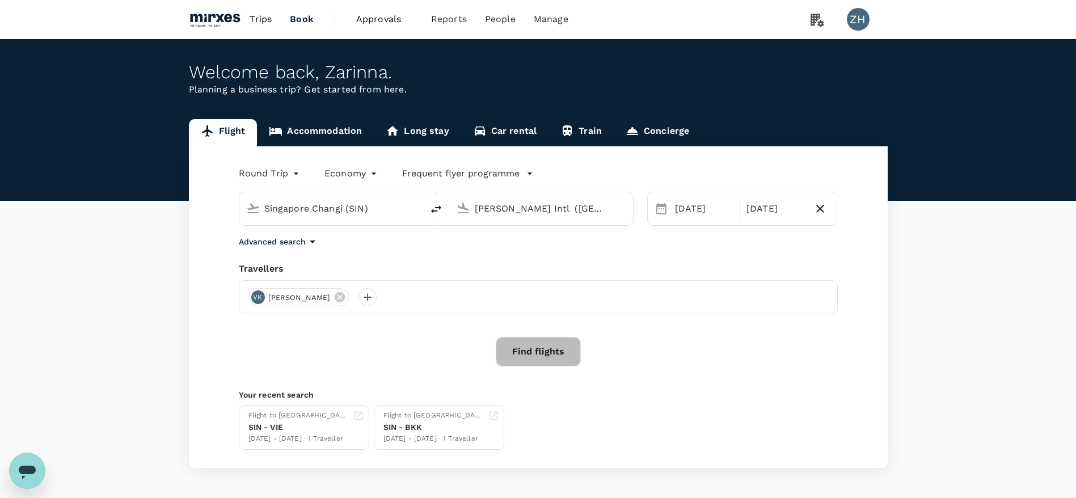
click at [547, 354] on button "Find flights" at bounding box center [538, 352] width 85 height 30
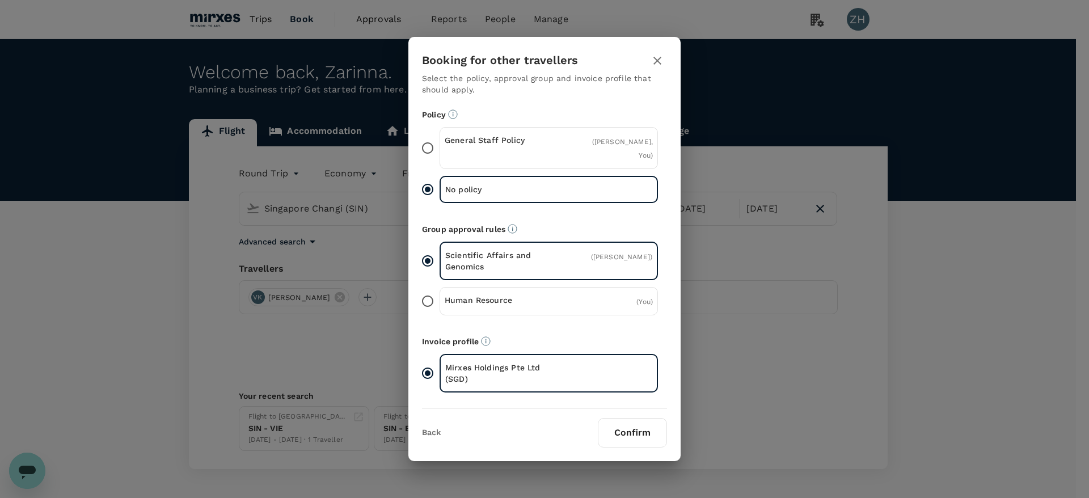
click at [575, 145] on div "General Staff Policy ( [PERSON_NAME], You )" at bounding box center [549, 148] width 218 height 42
click at [440, 145] on input "General Staff Policy ( [PERSON_NAME], You )" at bounding box center [428, 148] width 24 height 24
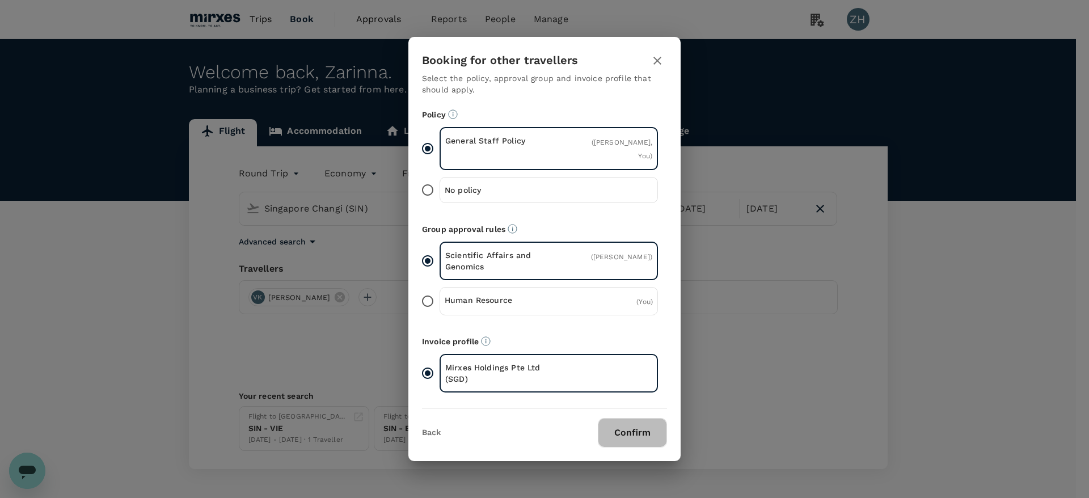
click at [643, 424] on button "Confirm" at bounding box center [632, 433] width 69 height 30
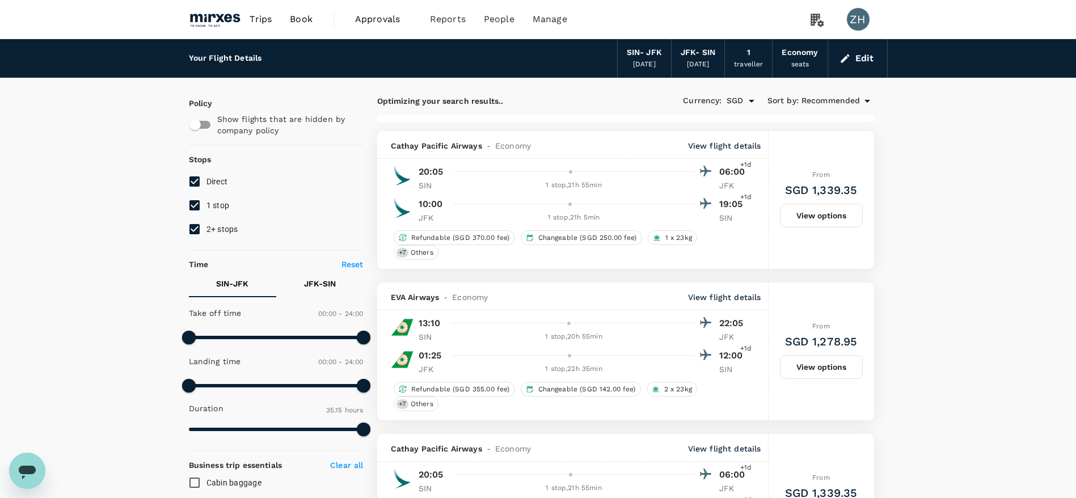
type input "2844"
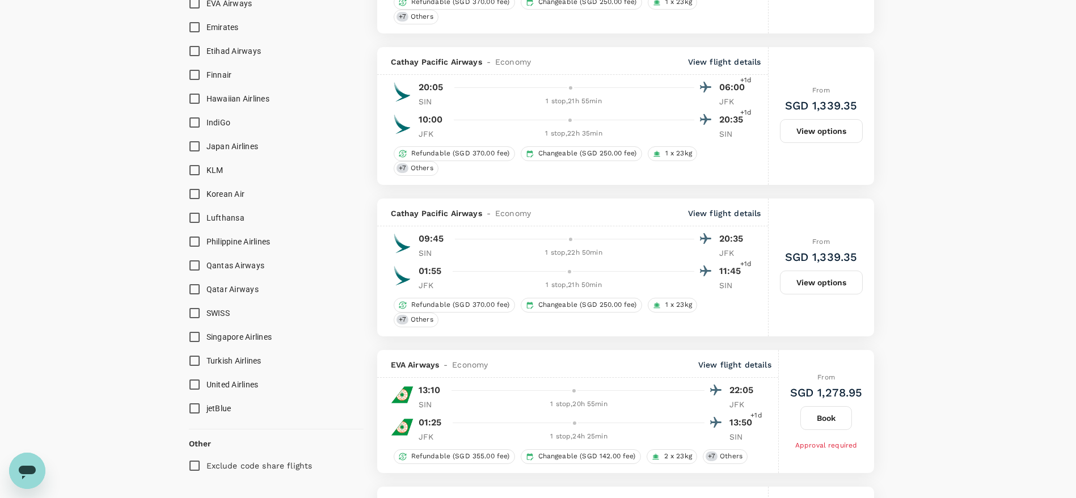
scroll to position [1011, 0]
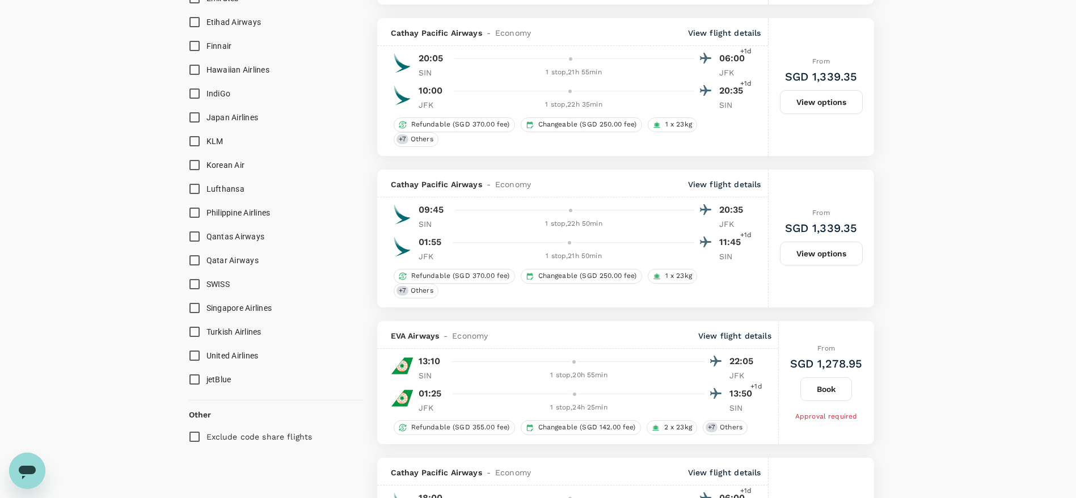
click at [197, 310] on input "Singapore Airlines" at bounding box center [195, 308] width 24 height 24
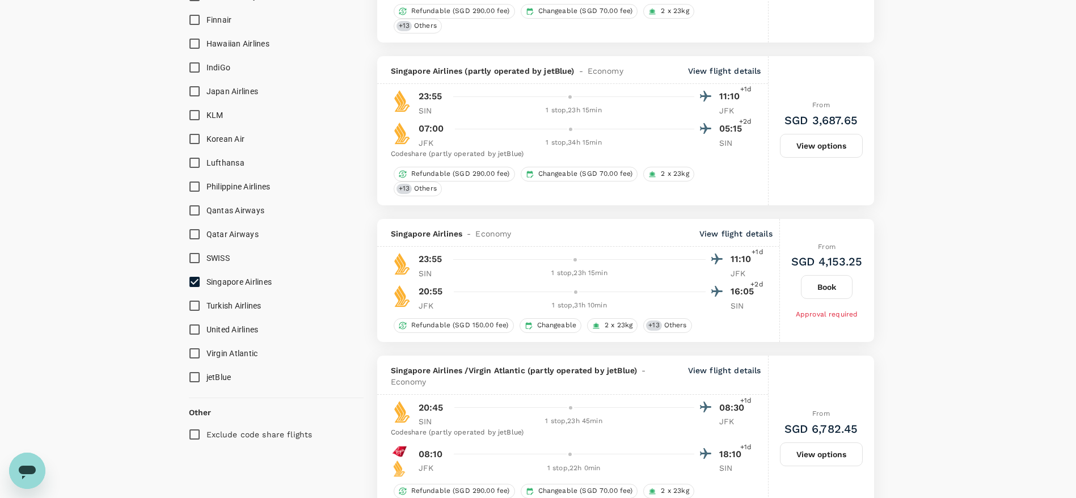
scroll to position [1016, 0]
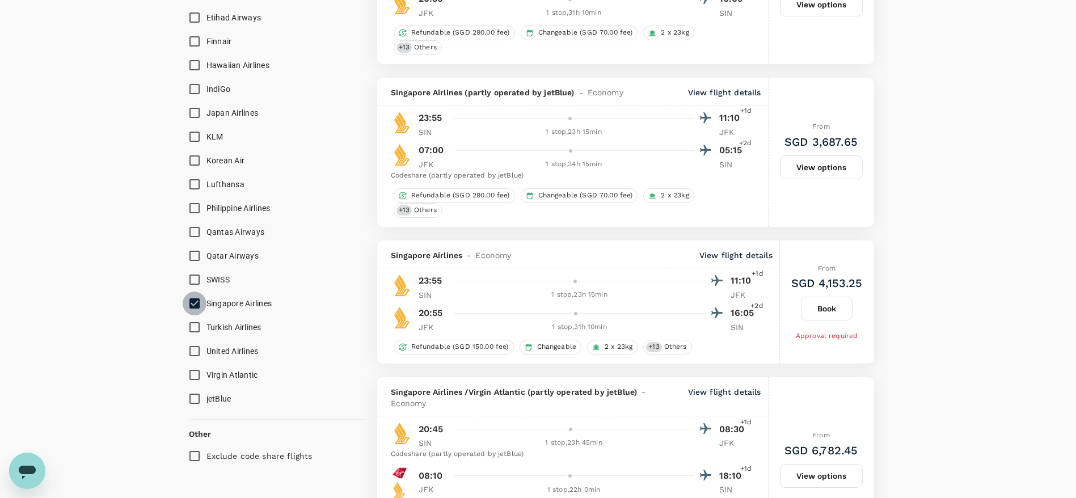
click at [196, 302] on input "Singapore Airlines" at bounding box center [195, 304] width 24 height 24
checkbox input "false"
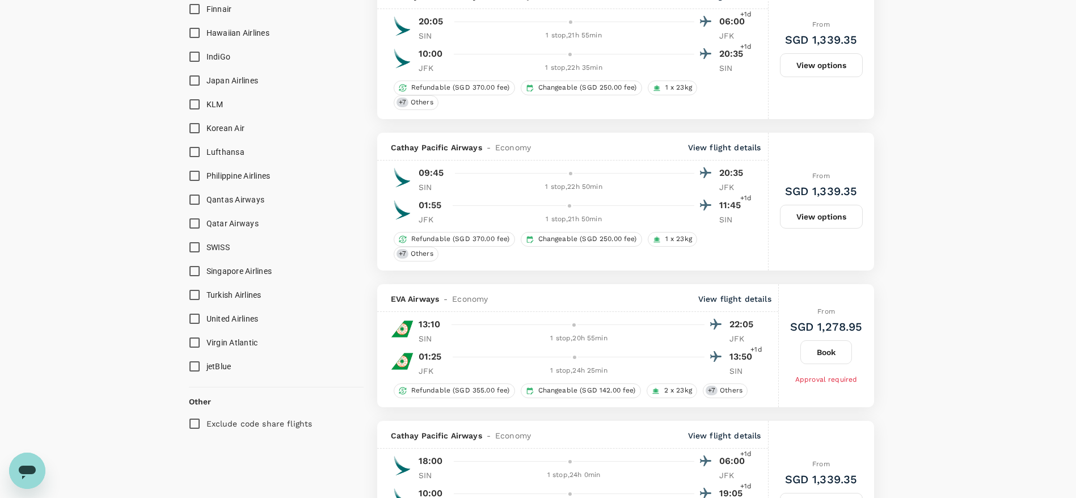
scroll to position [1036, 0]
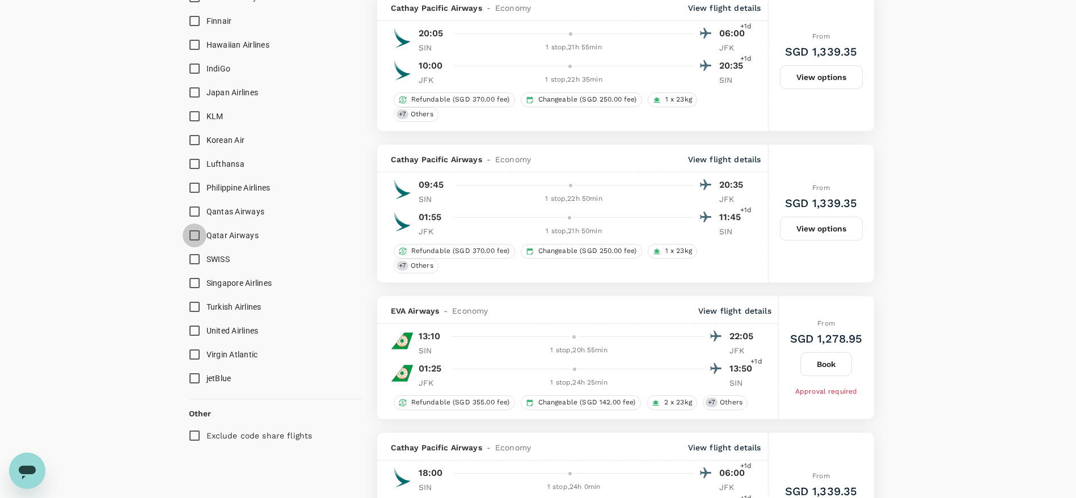
click at [198, 233] on input "Qatar Airways" at bounding box center [195, 236] width 24 height 24
checkbox input "true"
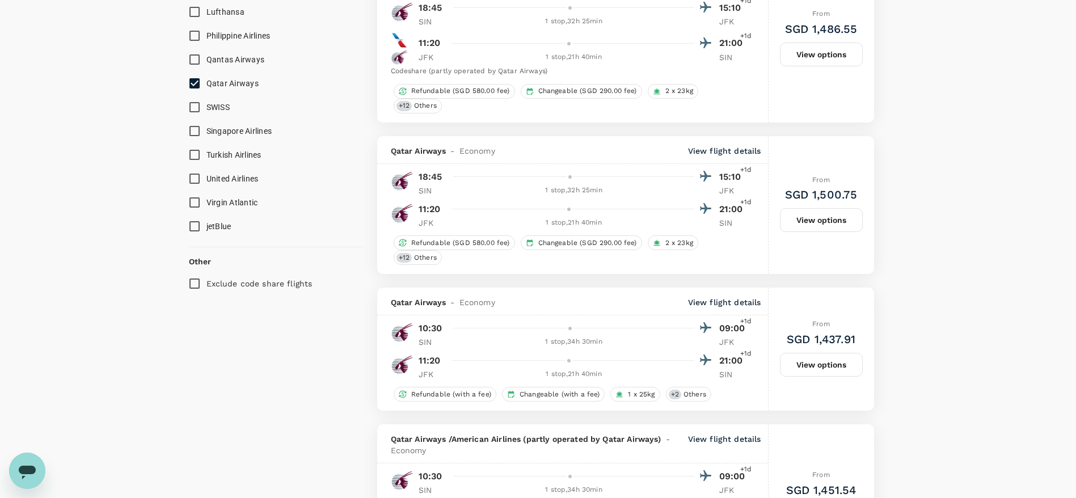
scroll to position [1197, 0]
